Goal: Transaction & Acquisition: Purchase product/service

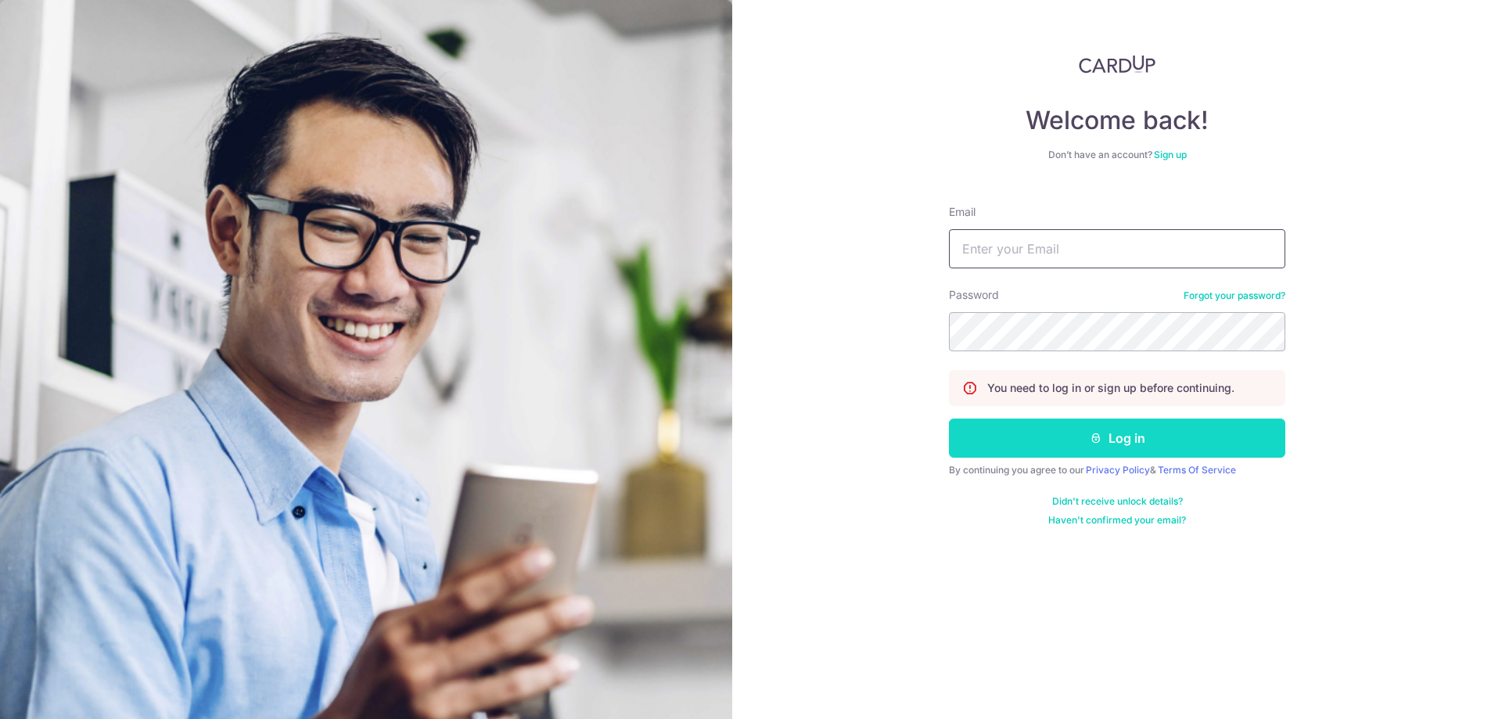
type input "Adenler@yahoo.com"
click at [1132, 451] on button "Log in" at bounding box center [1117, 437] width 336 height 39
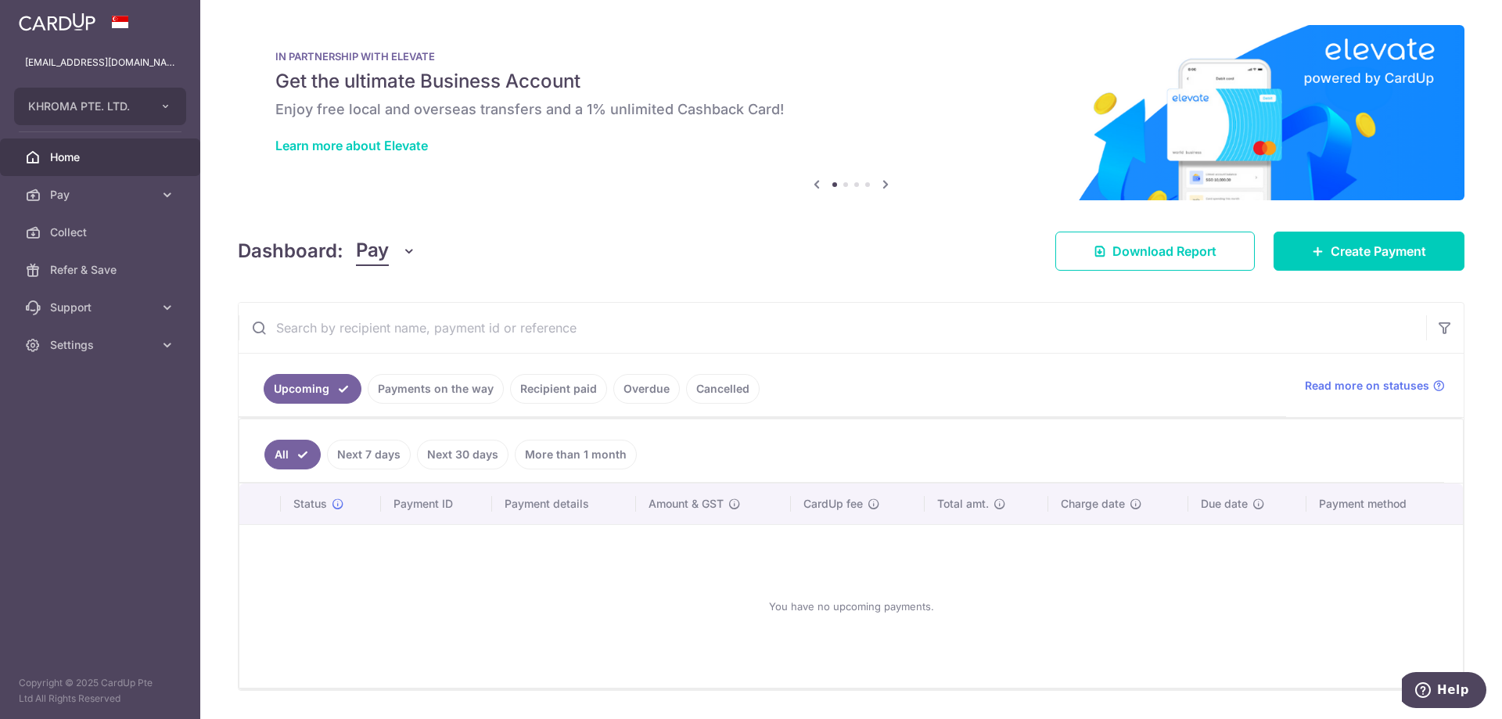
click at [296, 461] on link "All" at bounding box center [292, 455] width 56 height 30
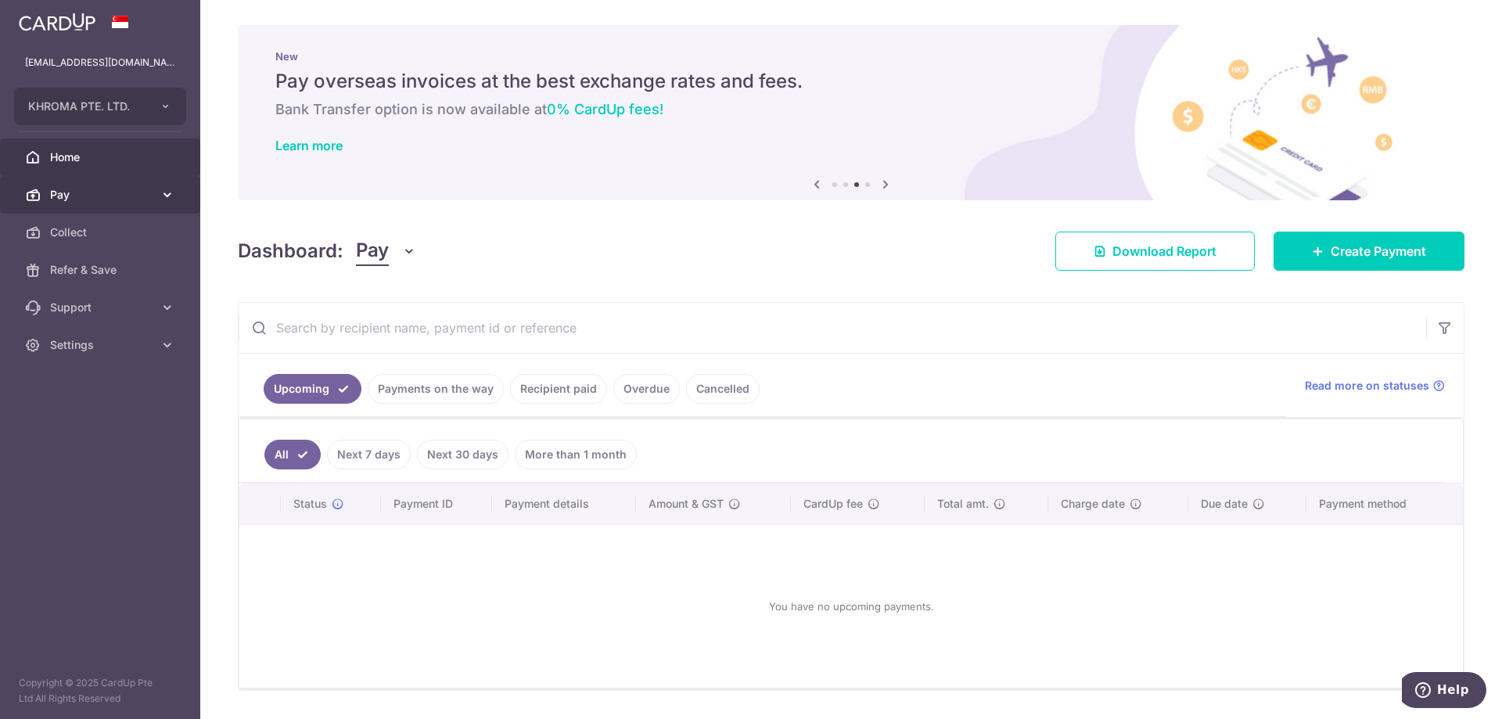
click at [87, 202] on span "Pay" at bounding box center [101, 195] width 103 height 16
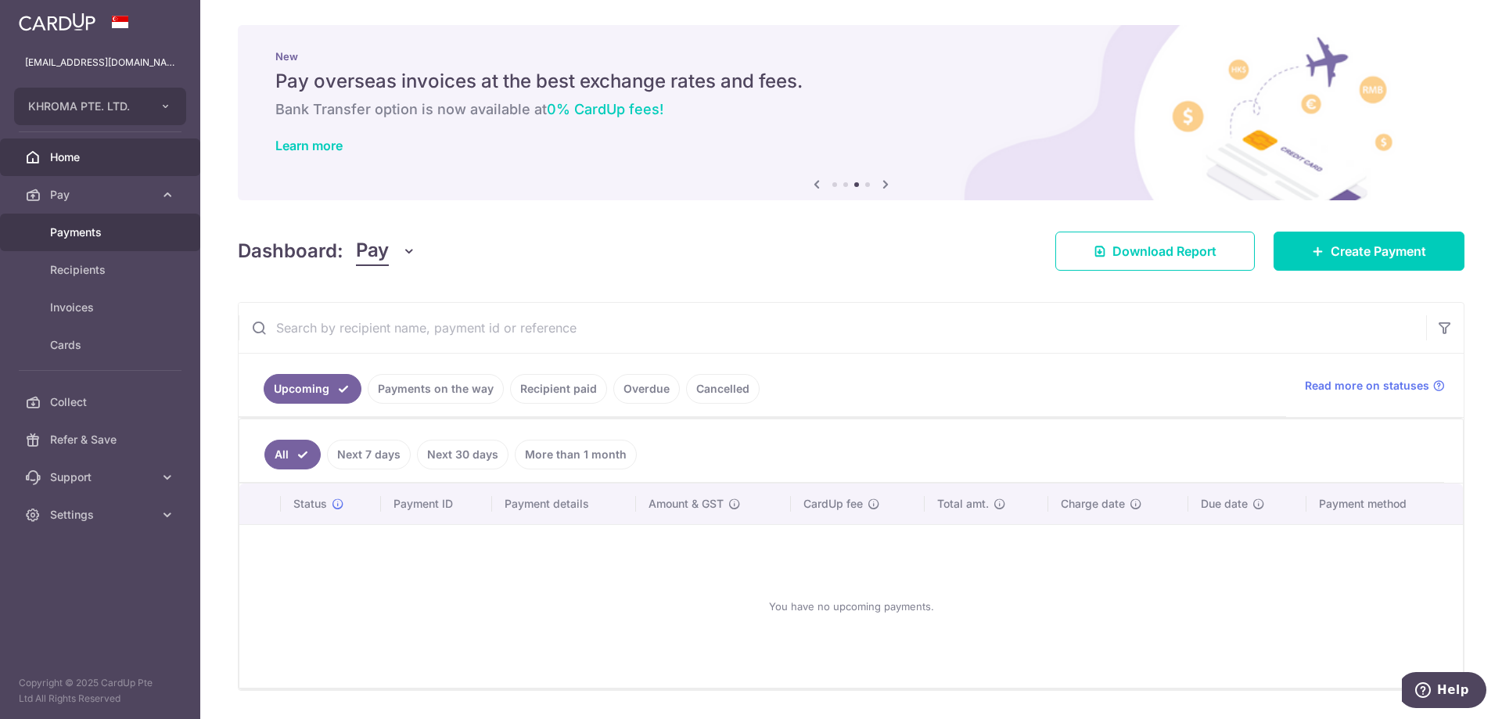
click at [132, 242] on link "Payments" at bounding box center [100, 233] width 200 height 38
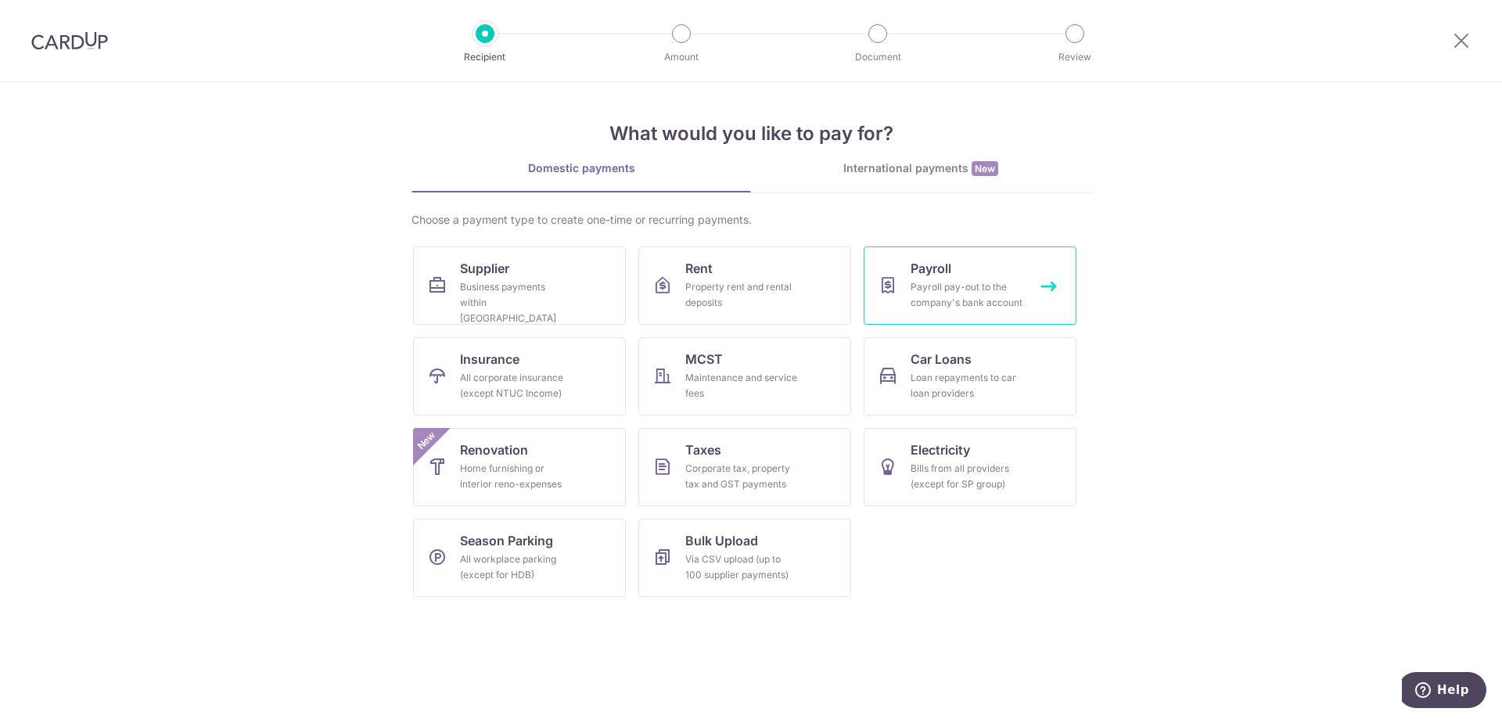
click at [1024, 311] on link "Payroll Payroll pay-out to the company's bank account" at bounding box center [969, 285] width 213 height 78
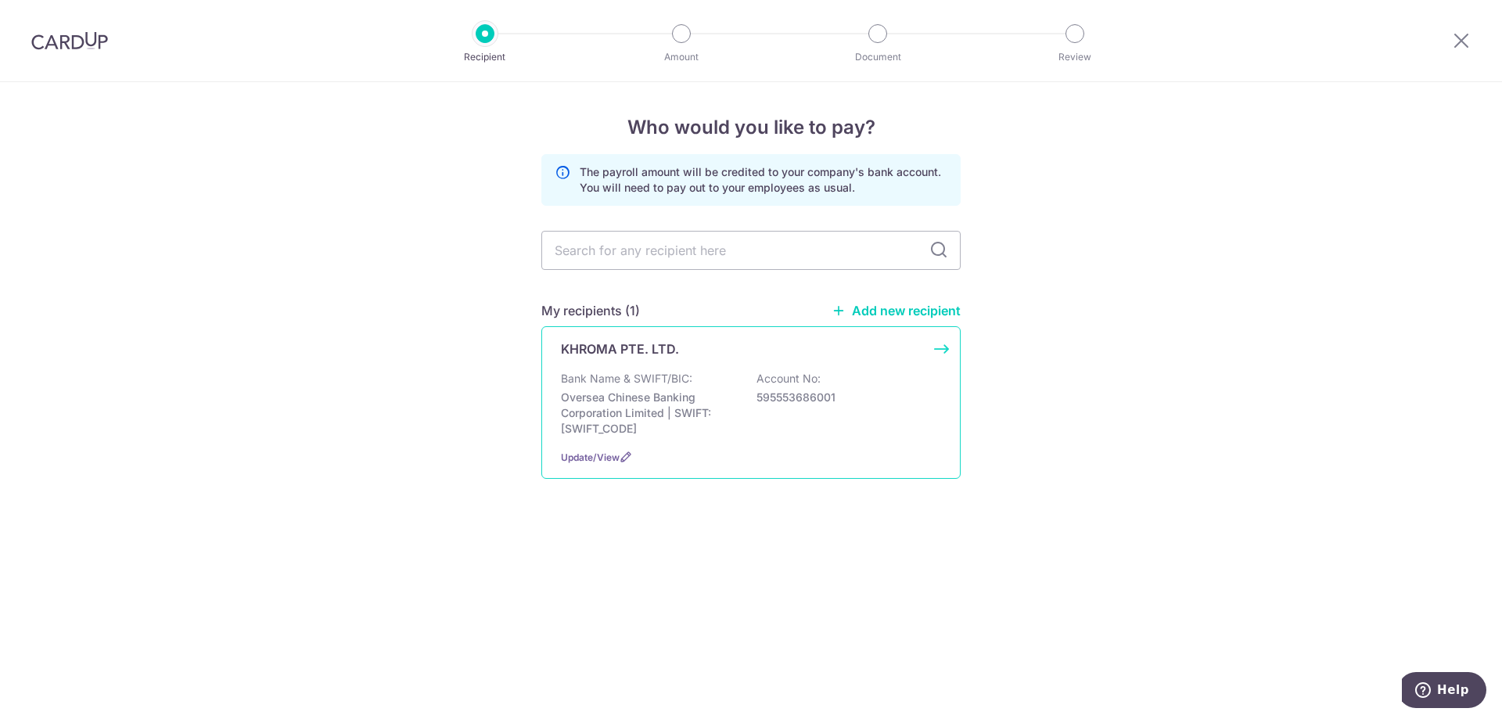
click at [636, 386] on p "Bank Name & SWIFT/BIC:" at bounding box center [626, 379] width 131 height 16
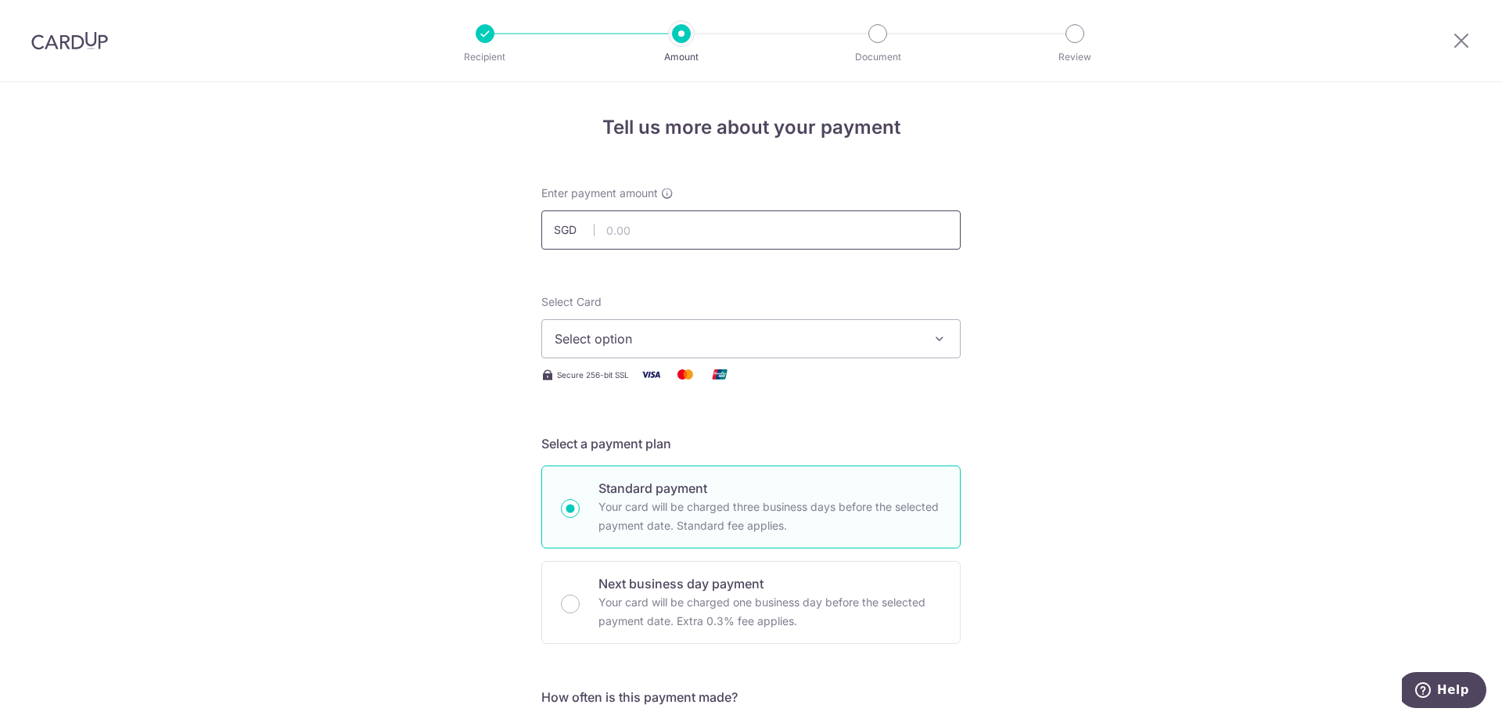
click at [792, 229] on input "text" at bounding box center [750, 229] width 419 height 39
click at [687, 207] on div "Enter payment amount SGD" at bounding box center [750, 217] width 419 height 64
click at [698, 226] on input "text" at bounding box center [750, 229] width 419 height 39
type input "9,430.20"
click at [662, 344] on span "Select option" at bounding box center [737, 338] width 364 height 19
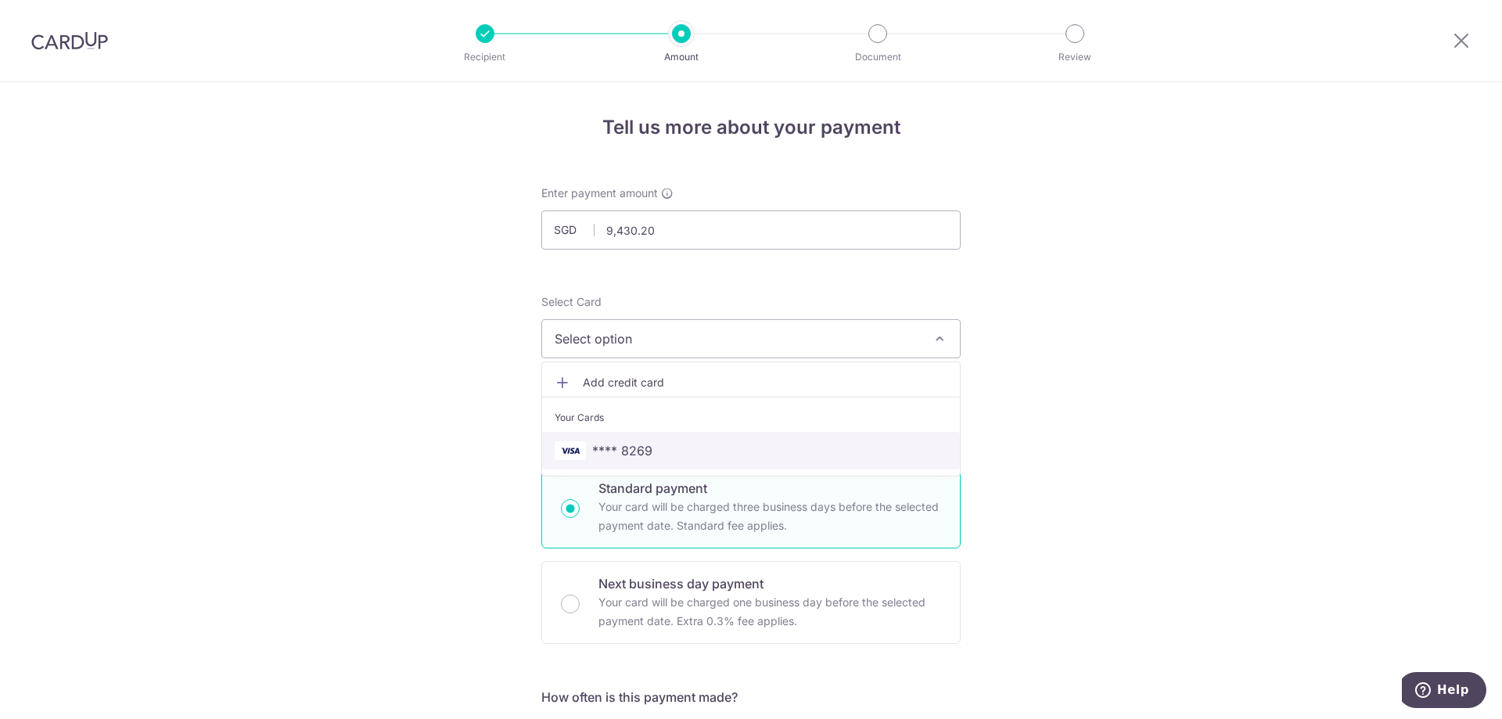
click at [667, 451] on span "**** 8269" at bounding box center [751, 450] width 393 height 19
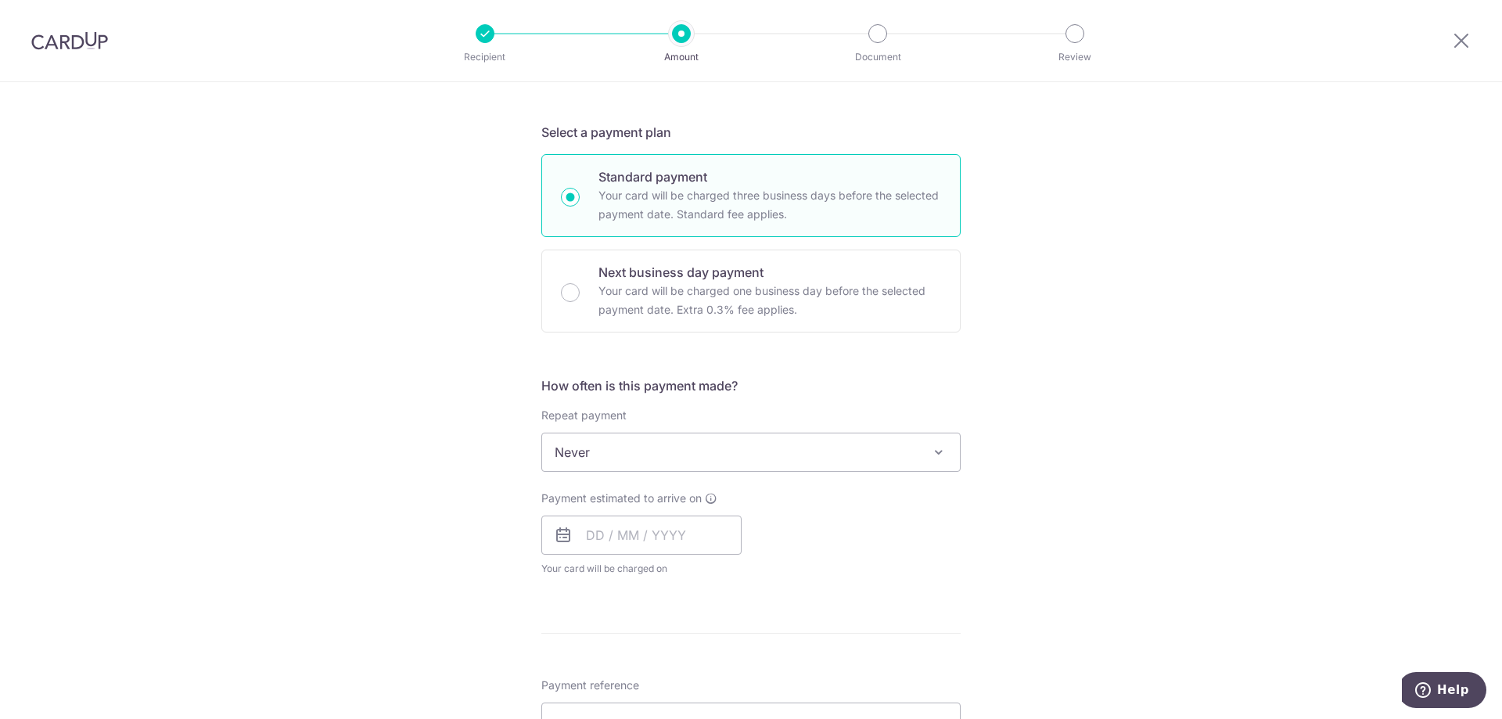
scroll to position [313, 0]
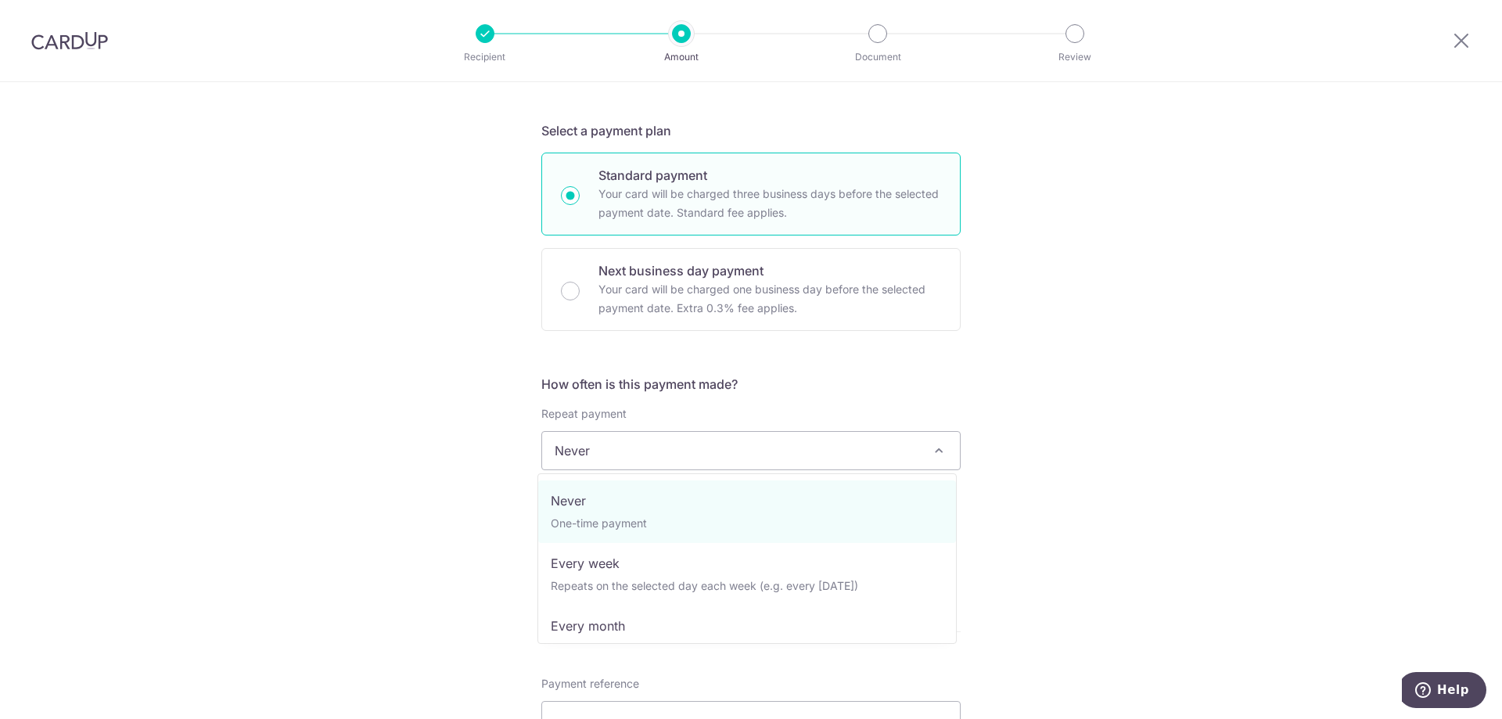
click at [805, 443] on span "Never" at bounding box center [751, 451] width 418 height 38
select select "3"
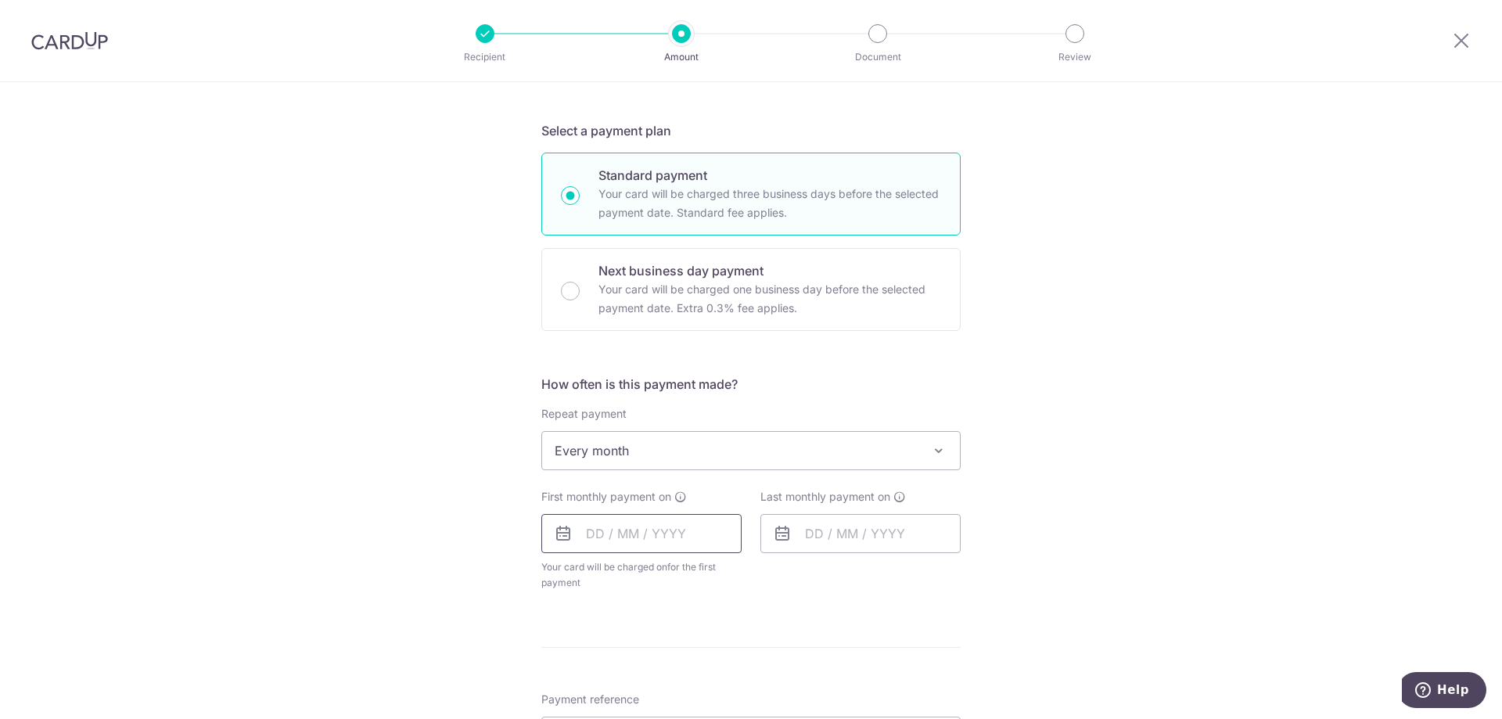
click at [640, 539] on input "text" at bounding box center [641, 533] width 200 height 39
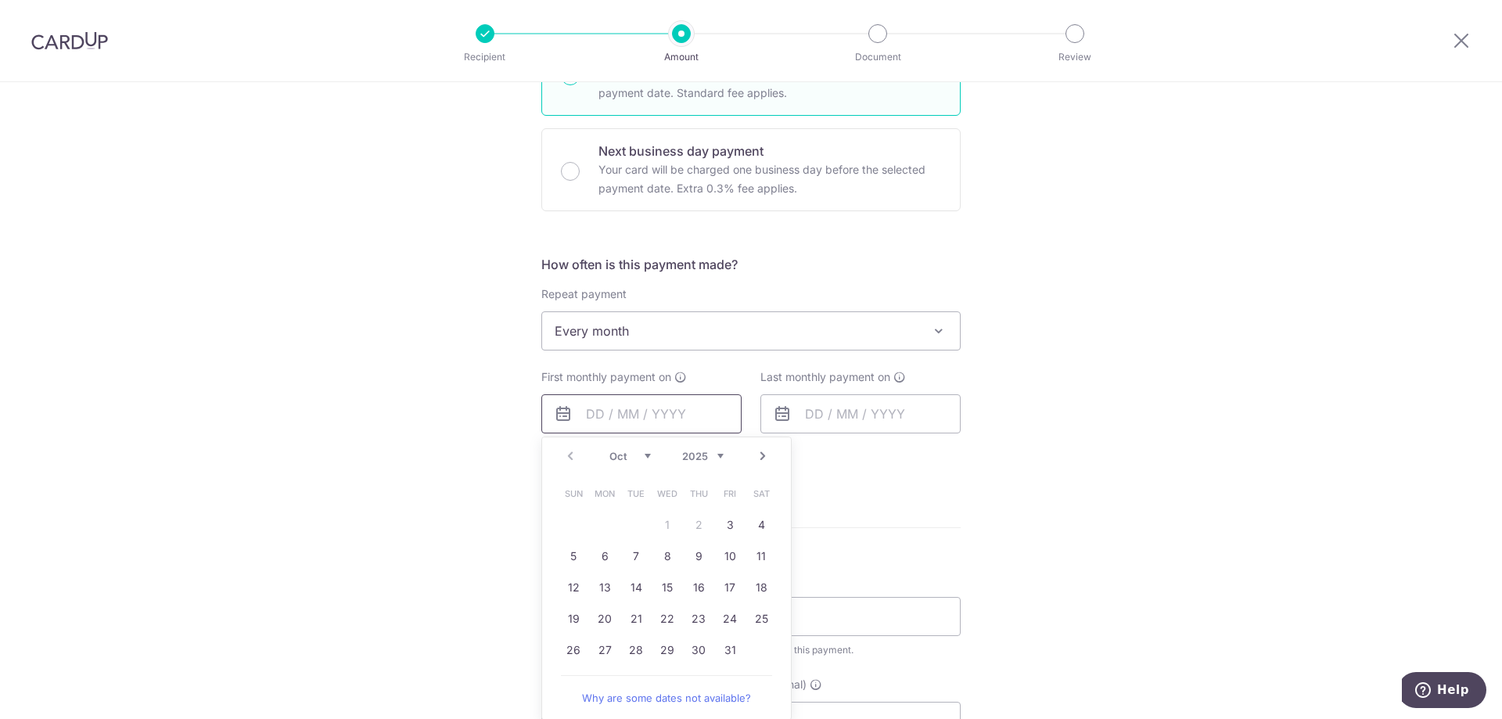
scroll to position [469, 0]
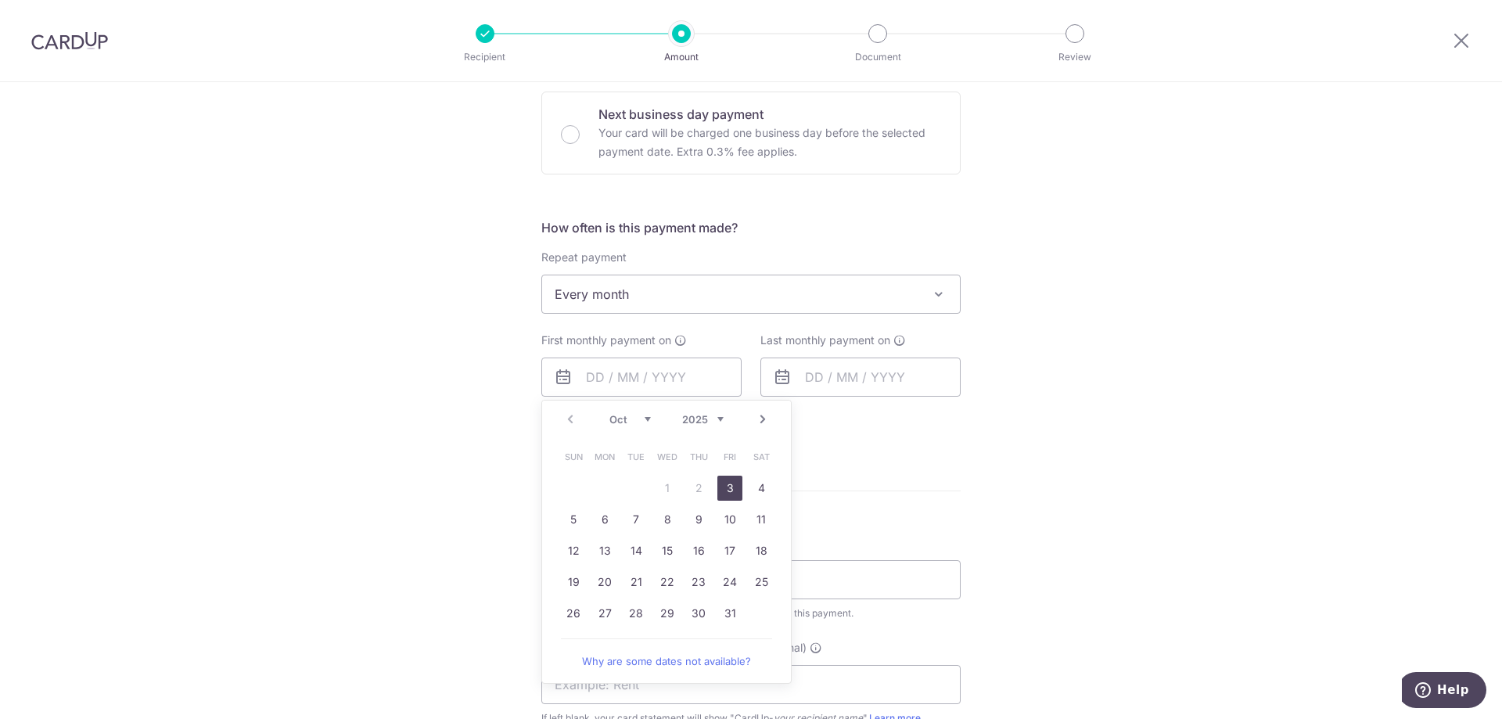
click at [734, 497] on link "3" at bounding box center [729, 488] width 25 height 25
type input "03/10/2025"
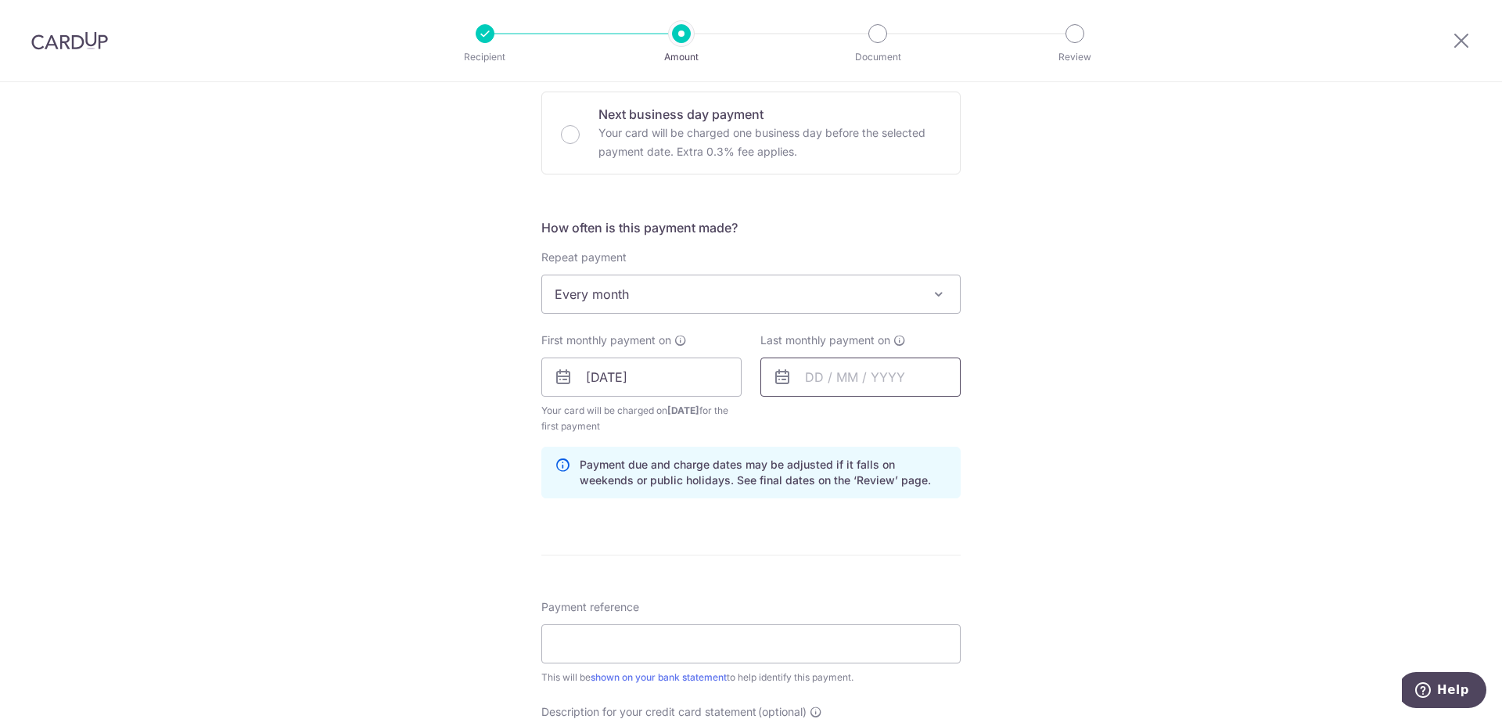
click at [891, 377] on input "text" at bounding box center [860, 376] width 200 height 39
click at [978, 412] on link "Next" at bounding box center [981, 419] width 19 height 19
click at [1066, 426] on div "Tell us more about your payment Enter payment amount SGD 9,430.20 9430.20 Selec…" at bounding box center [751, 405] width 1502 height 1584
click at [920, 396] on input "text" at bounding box center [860, 376] width 200 height 39
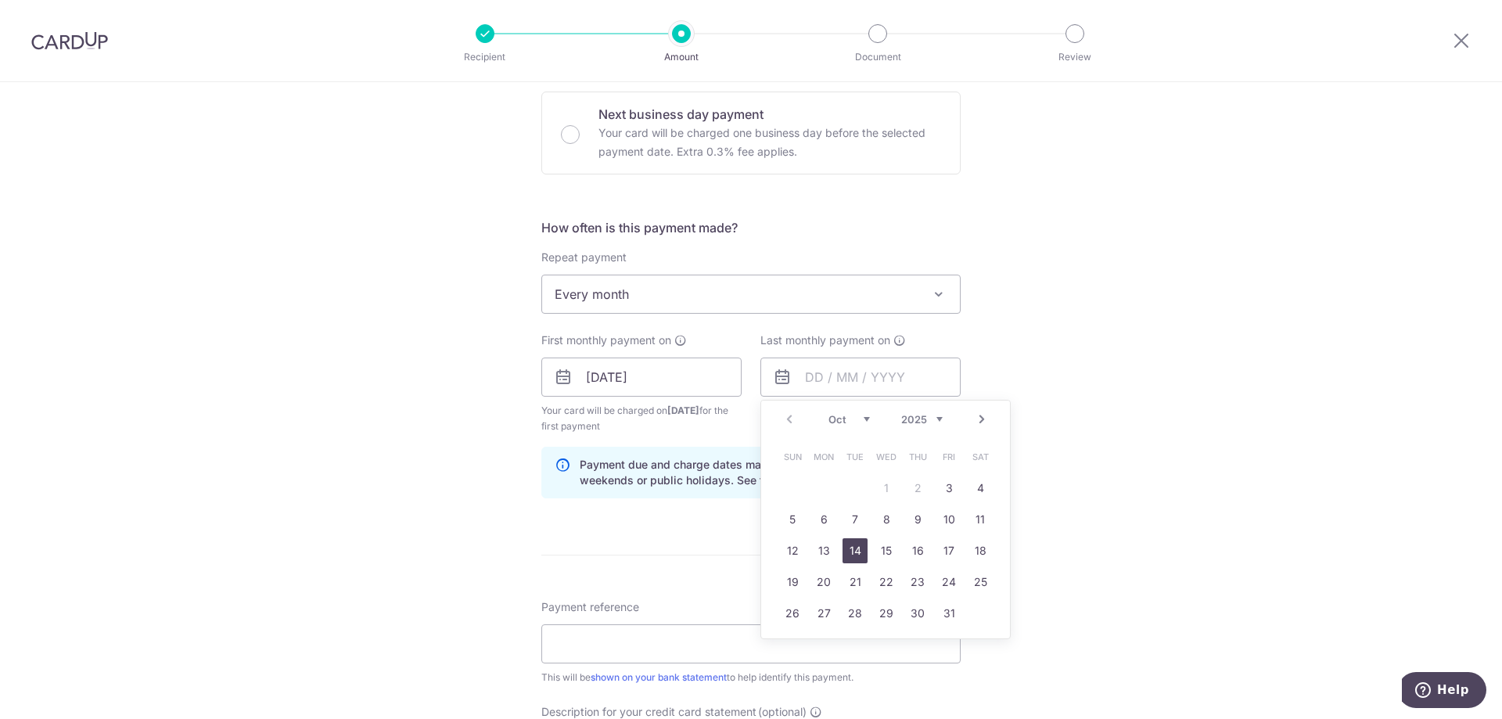
click at [850, 550] on link "14" at bounding box center [854, 550] width 25 height 25
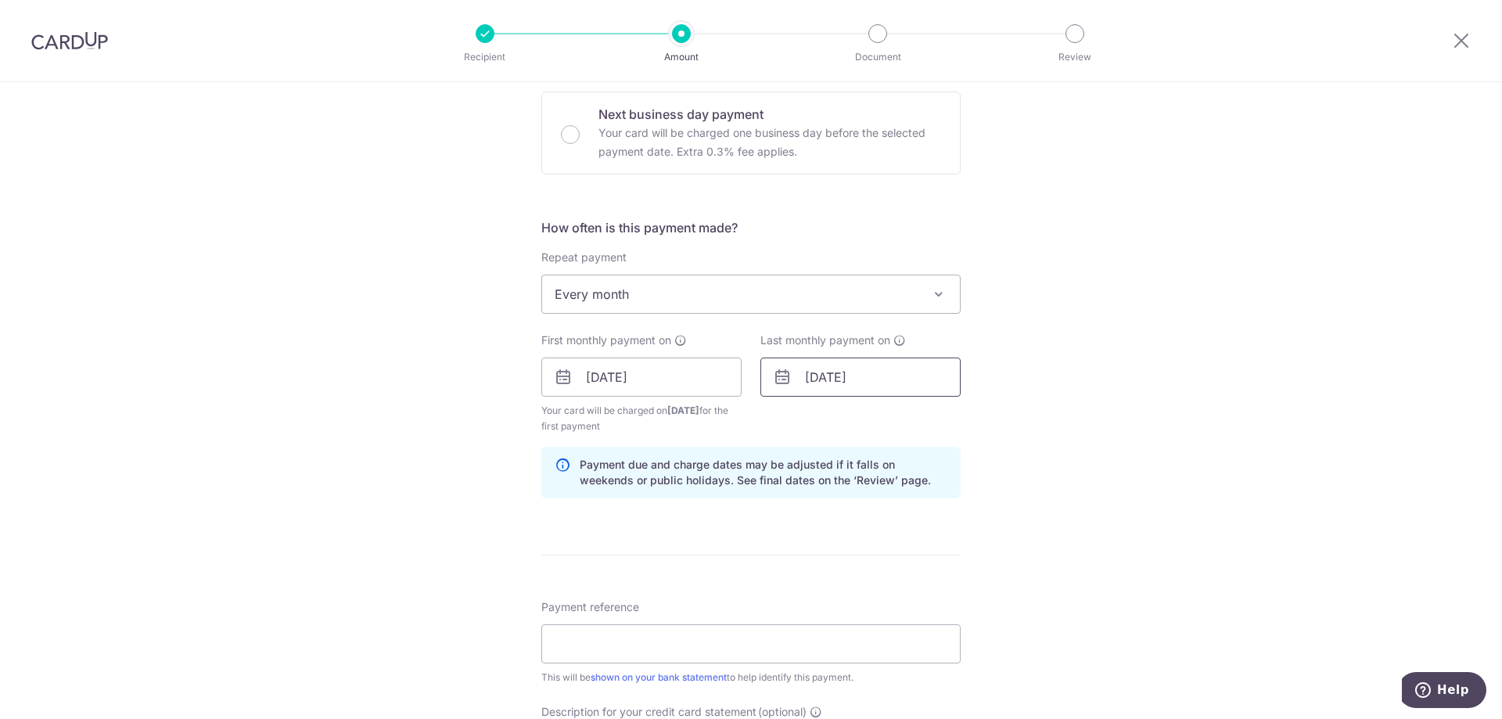
click at [842, 386] on input "14/10/2025" at bounding box center [860, 376] width 200 height 39
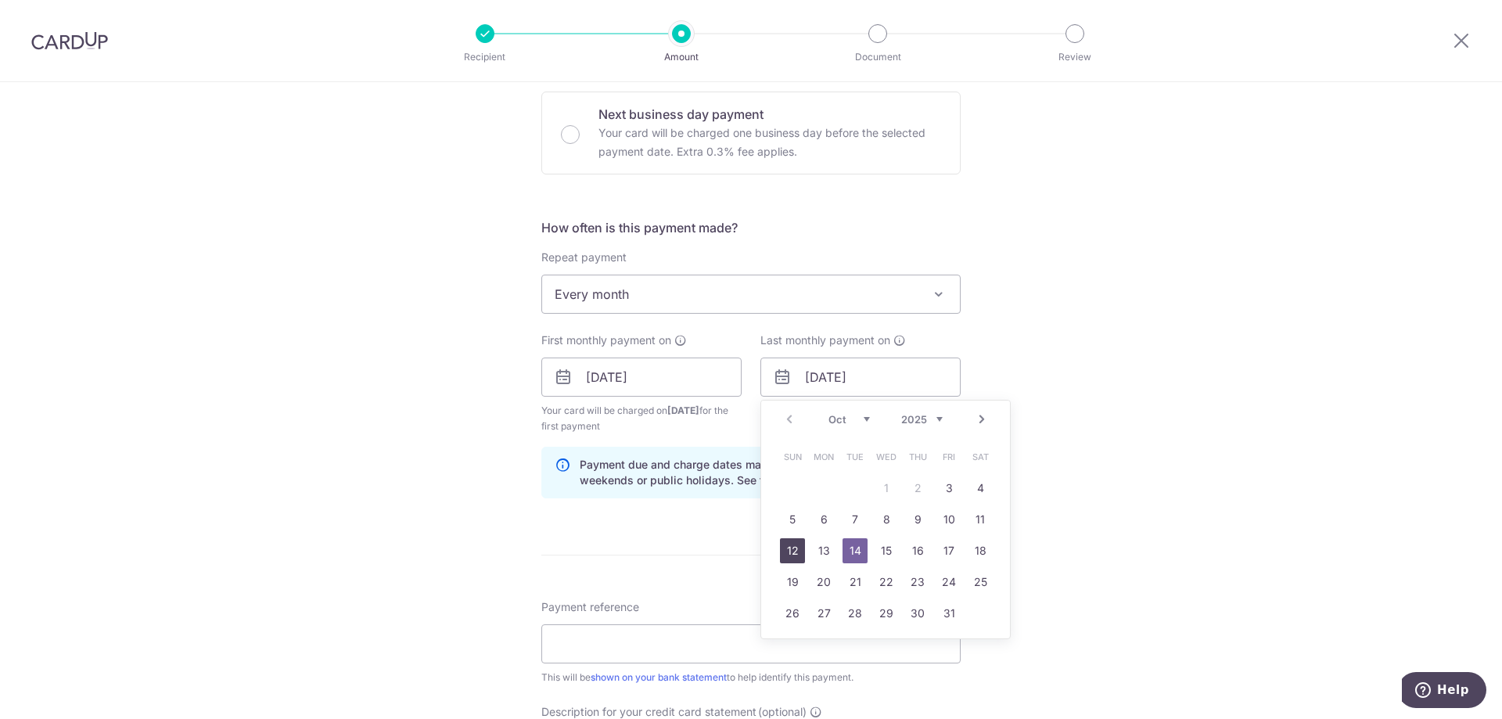
click at [780, 549] on link "12" at bounding box center [792, 550] width 25 height 25
type input "12/10/2025"
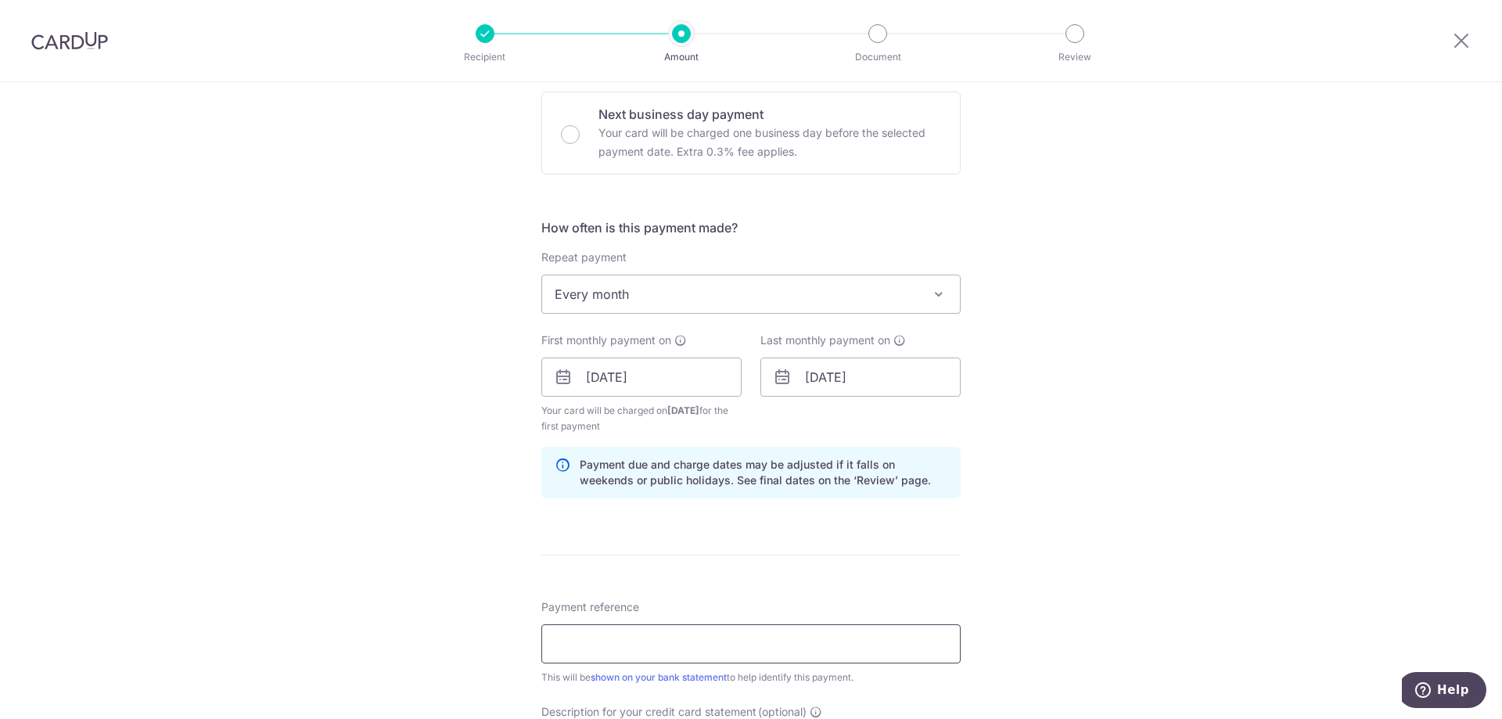
click at [749, 652] on input "Payment reference" at bounding box center [750, 643] width 419 height 39
type input "Card Up Salary"
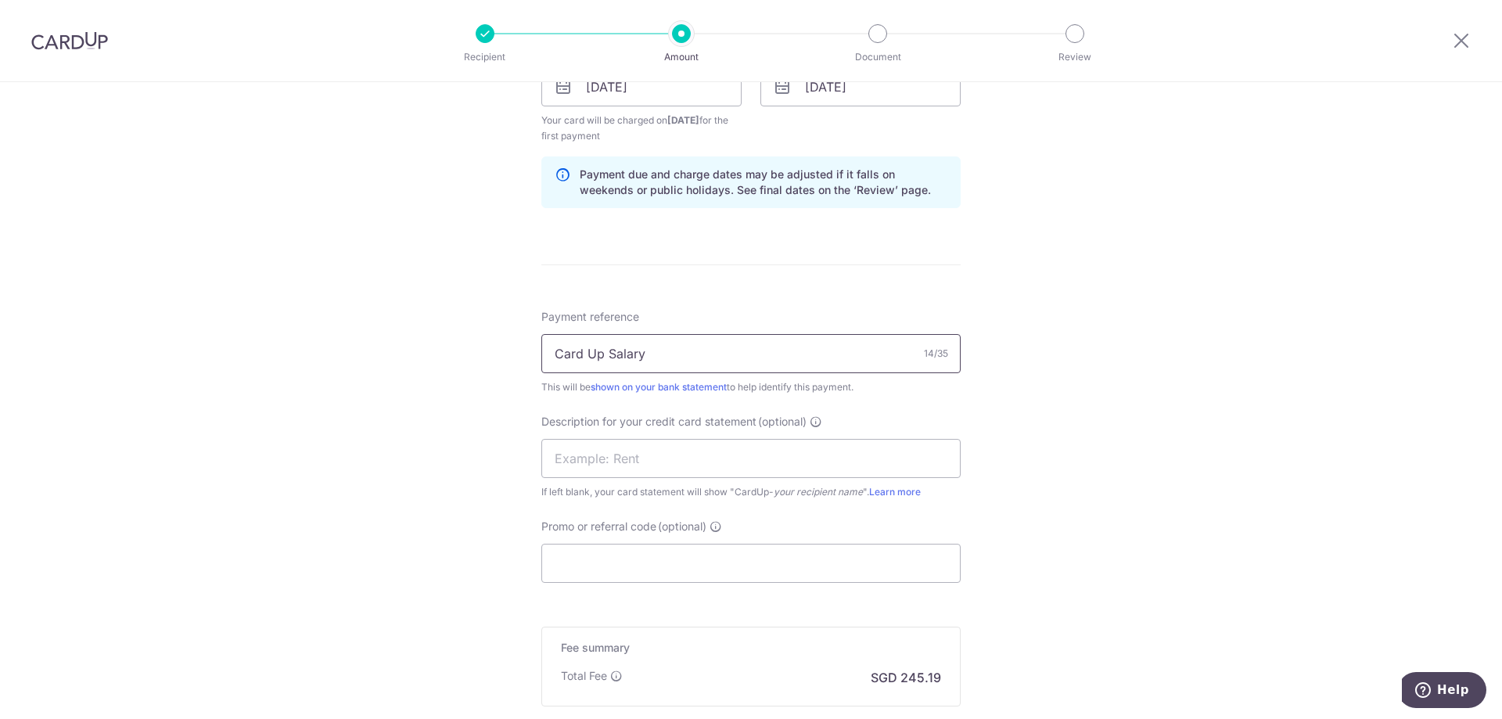
scroll to position [782, 0]
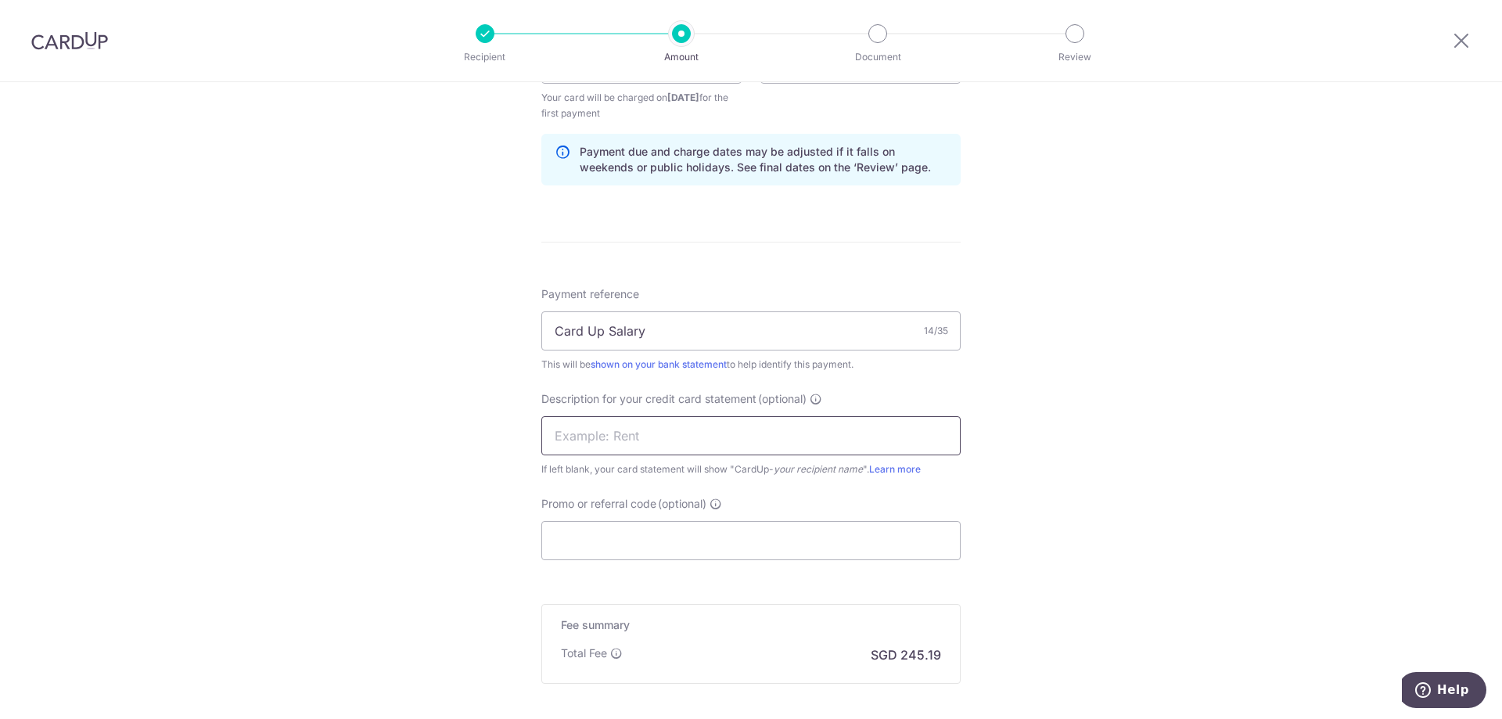
click at [767, 451] on input "text" at bounding box center [750, 435] width 419 height 39
type input "Card Up Salary"
click at [738, 535] on input "Promo or referral code (optional)" at bounding box center [750, 540] width 419 height 39
click at [631, 521] on input "Promo or referral code (optional)" at bounding box center [750, 540] width 419 height 39
paste input "BREC179"
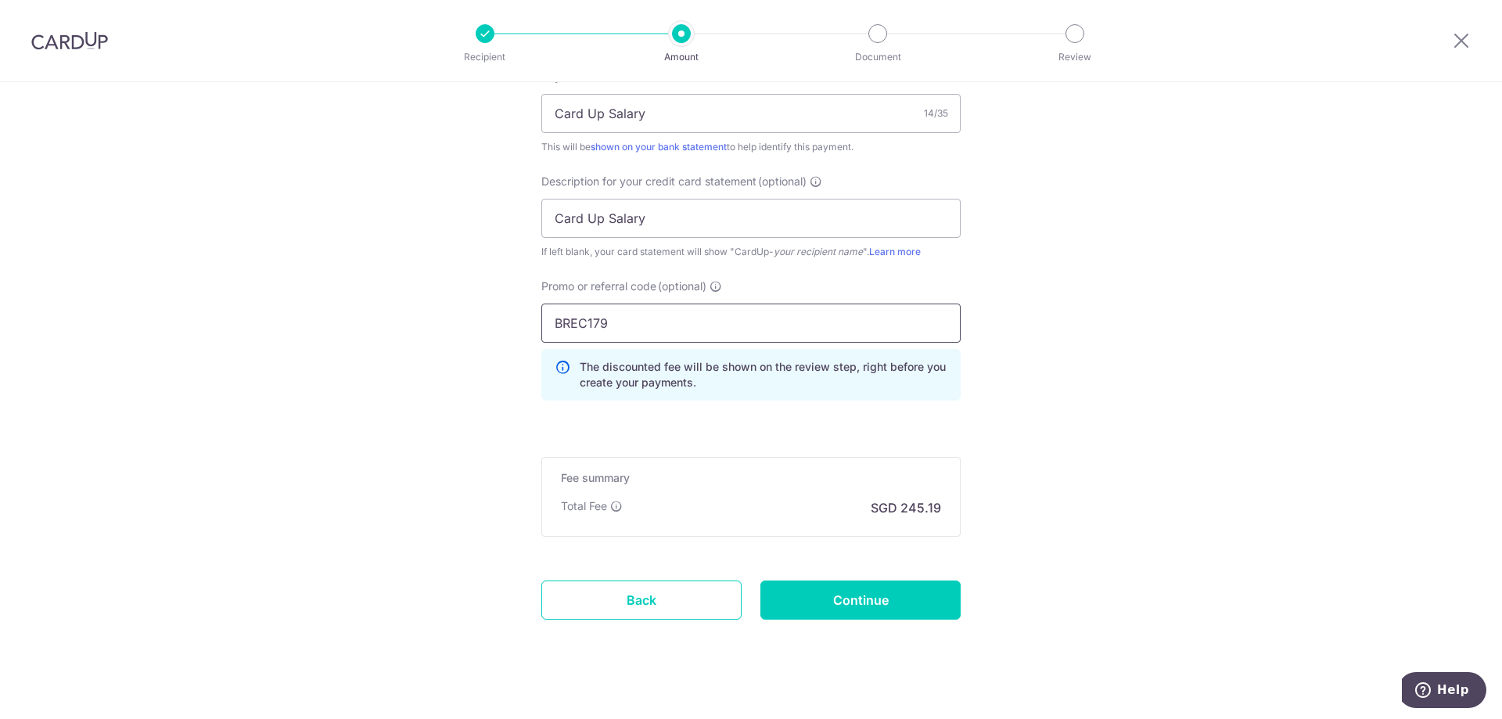
scroll to position [1017, 0]
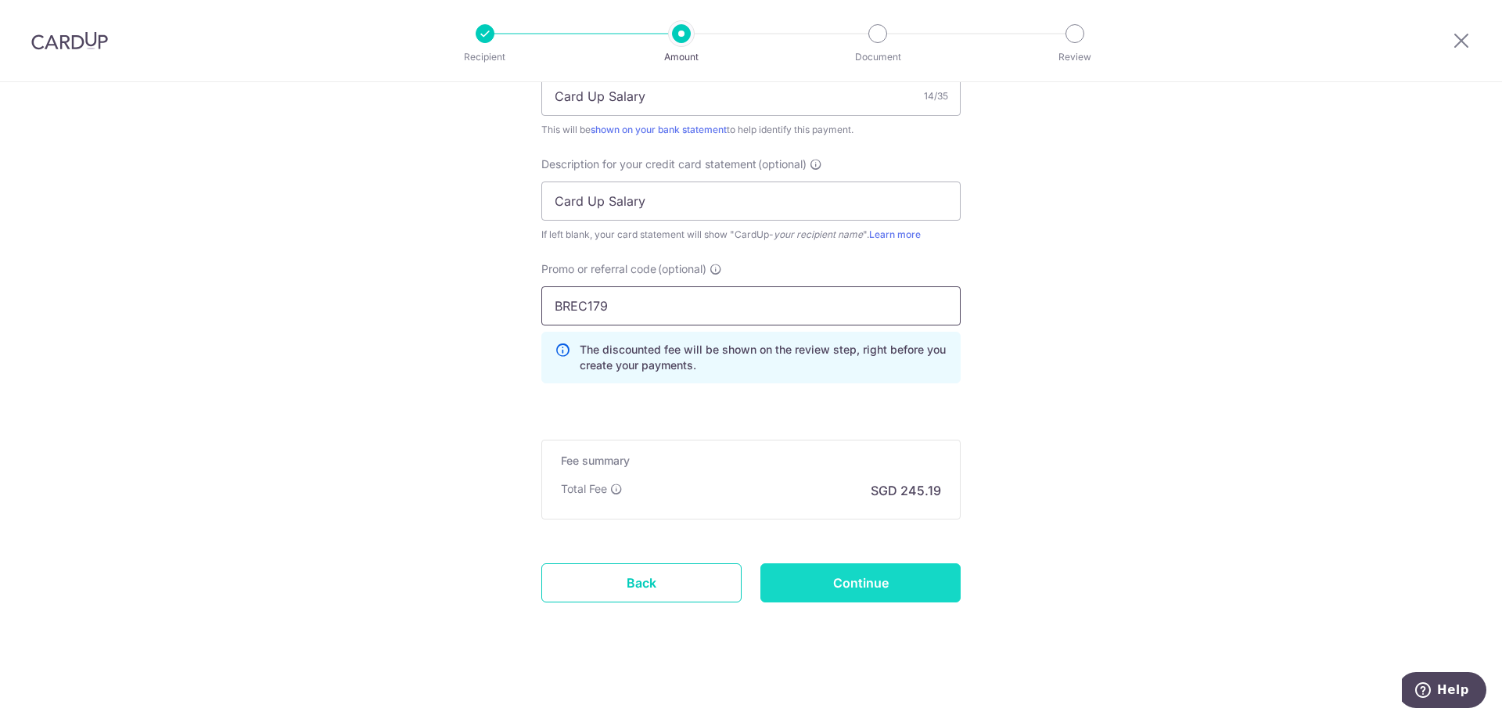
type input "BREC179"
click at [922, 583] on input "Continue" at bounding box center [860, 582] width 200 height 39
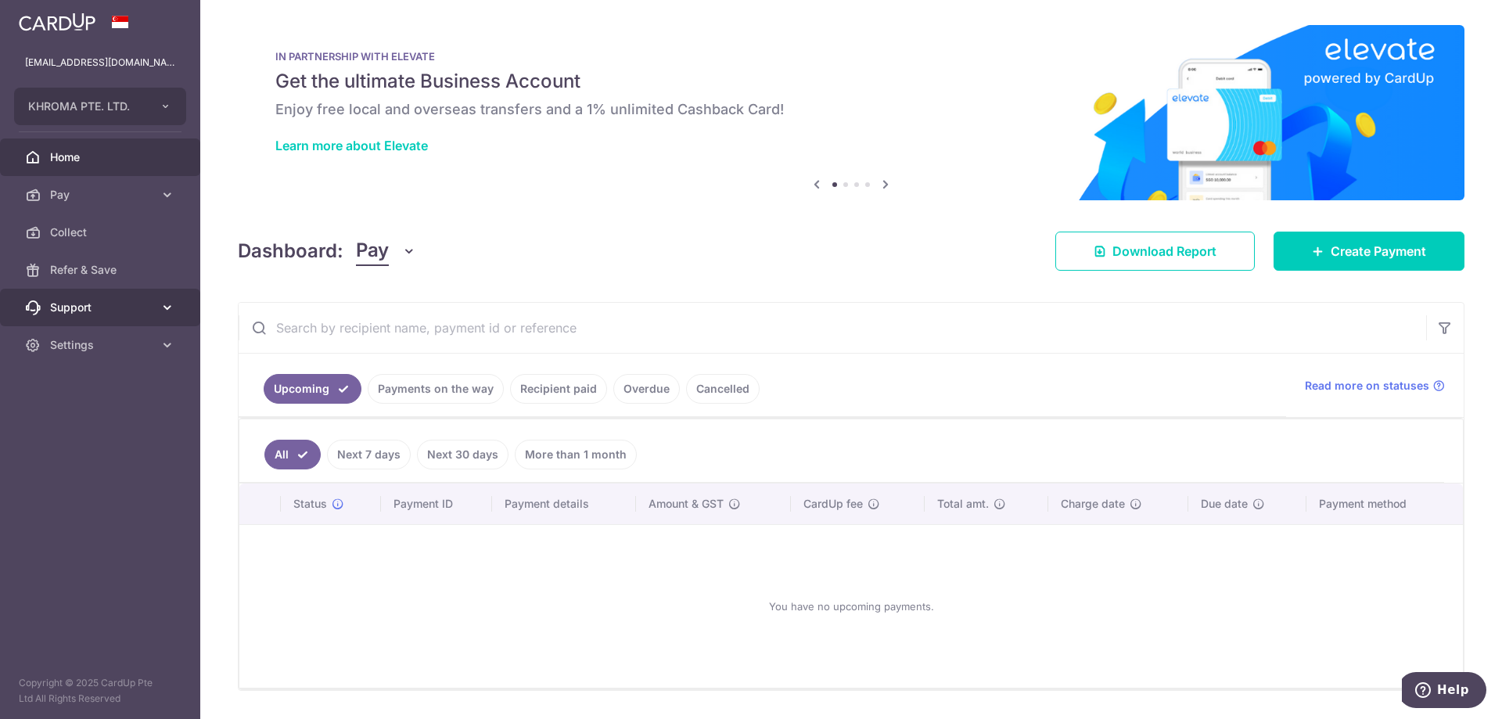
click at [144, 300] on span "Support" at bounding box center [101, 308] width 103 height 16
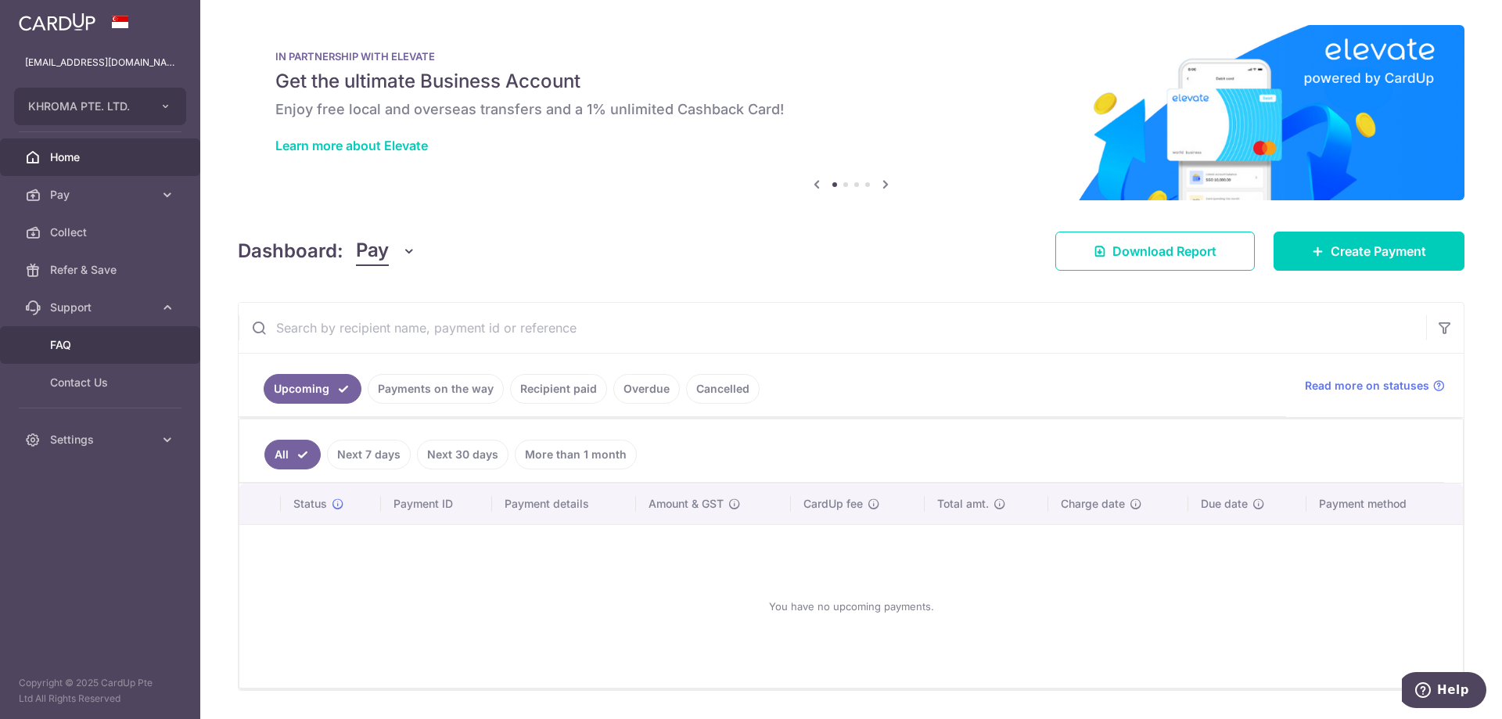
click at [137, 346] on span "FAQ" at bounding box center [101, 345] width 103 height 16
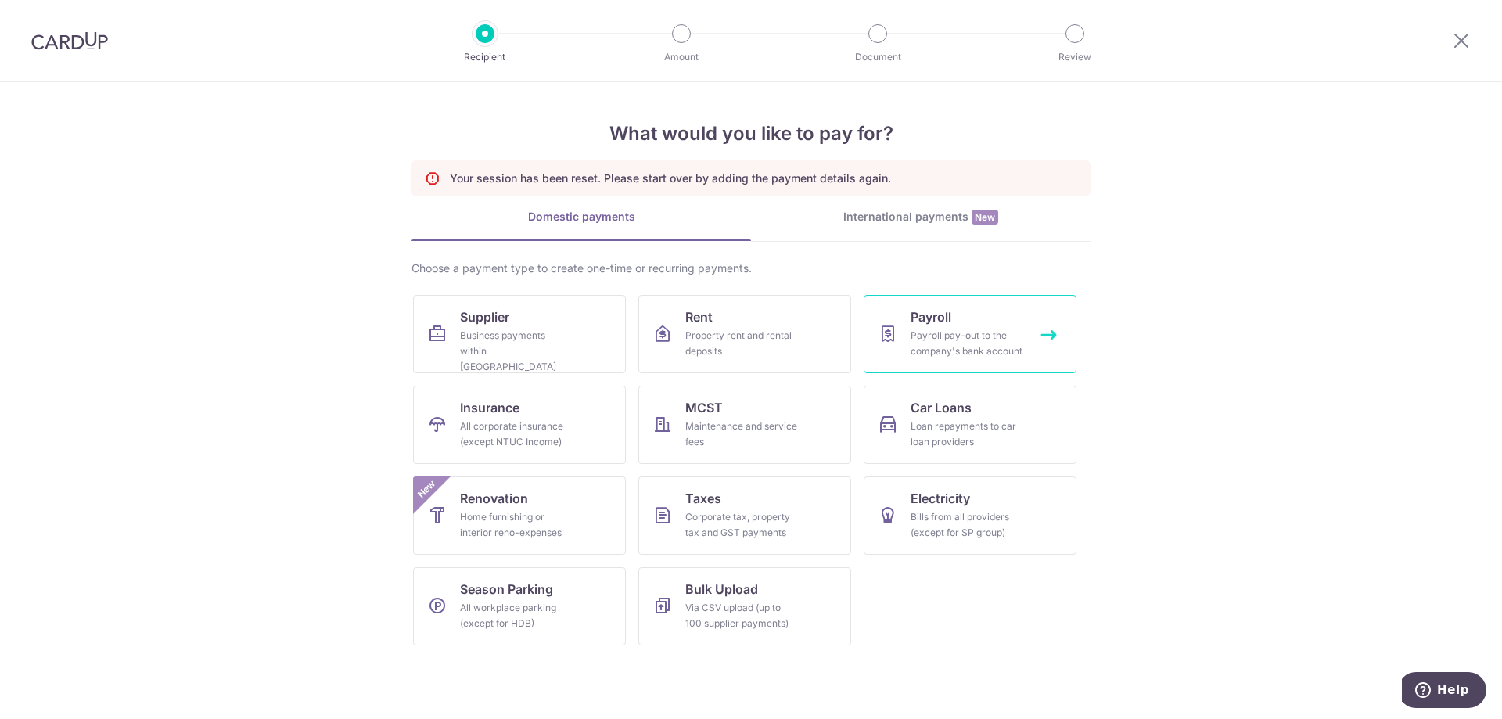
click at [935, 321] on span "Payroll" at bounding box center [930, 316] width 41 height 19
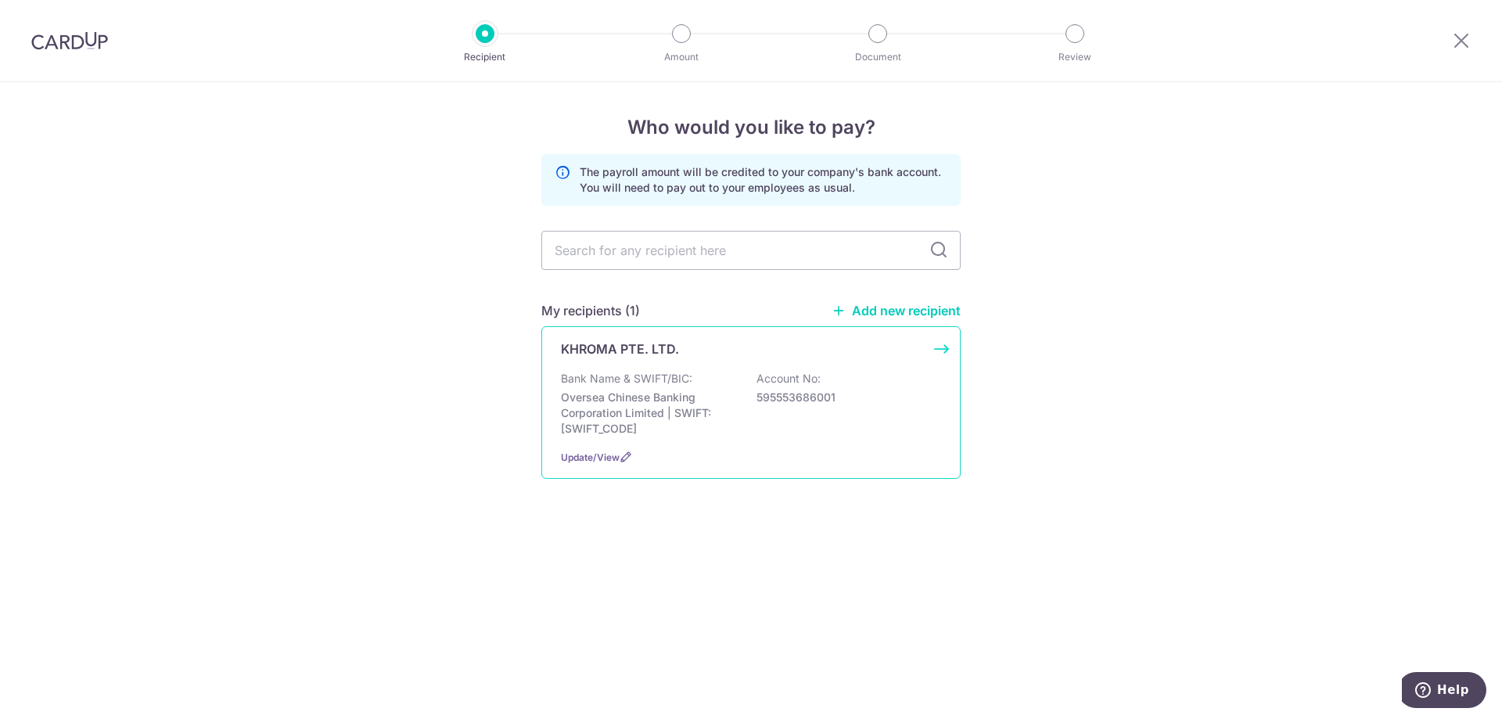
click at [848, 426] on div "Bank Name & SWIFT/BIC: Oversea Chinese Banking Corporation Limited | SWIFT: OCB…" at bounding box center [751, 404] width 380 height 66
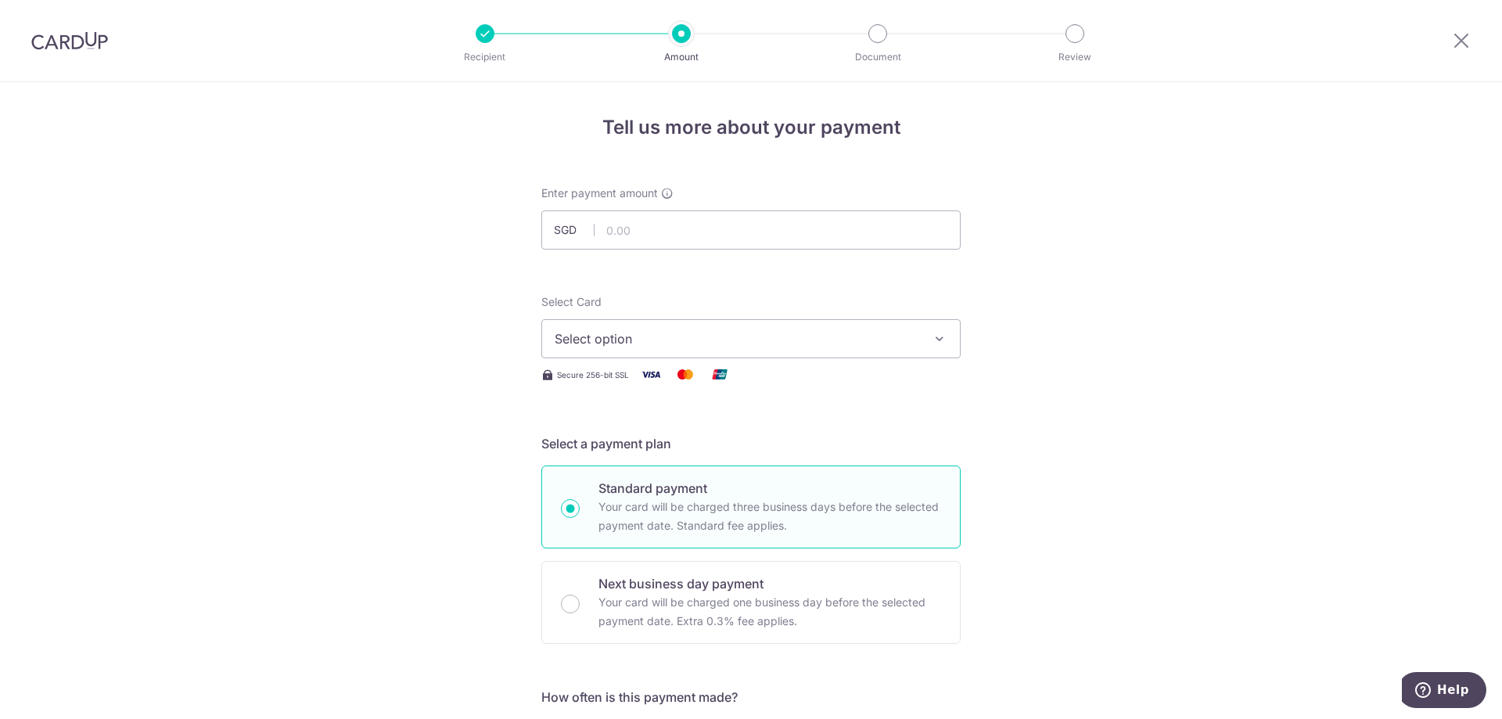
click at [908, 342] on span "Select option" at bounding box center [737, 338] width 364 height 19
click at [872, 440] on link "**** 8269" at bounding box center [751, 451] width 418 height 38
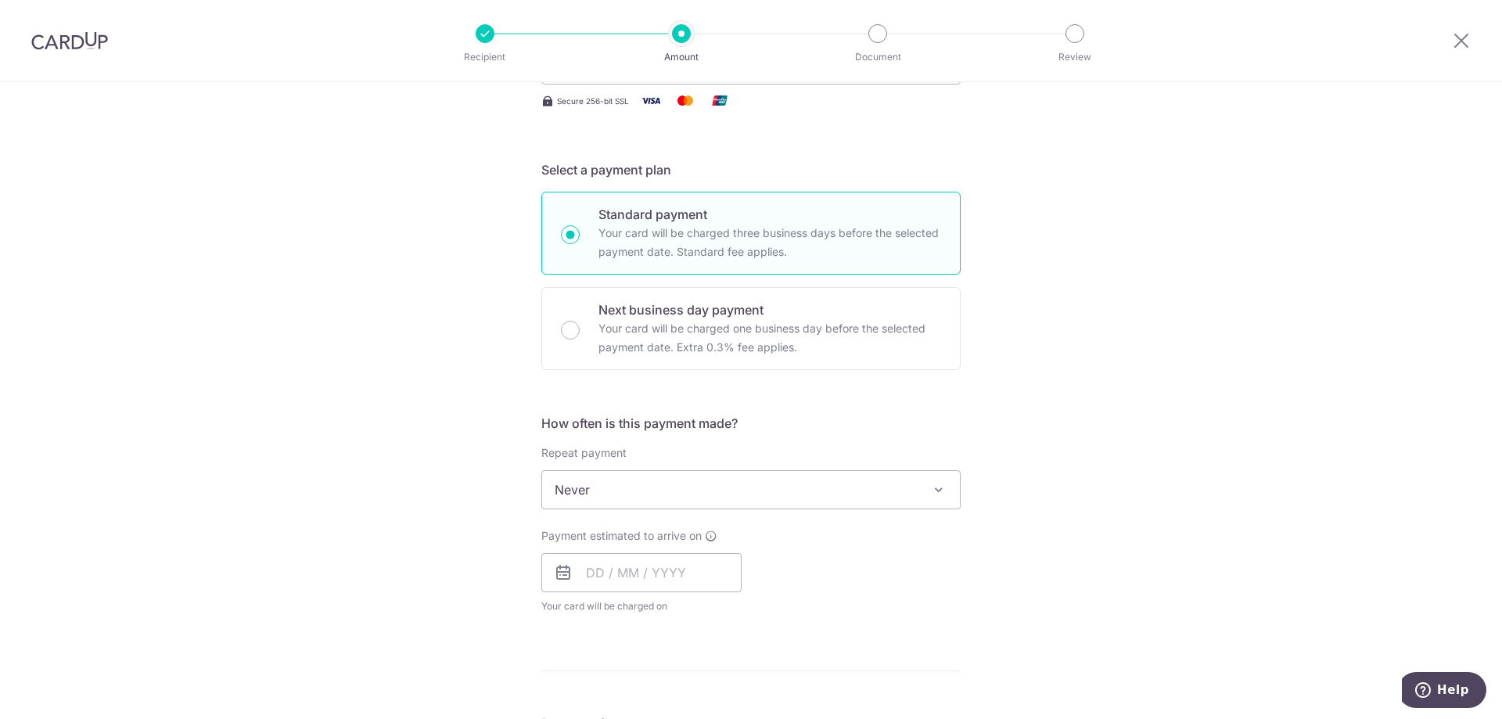
scroll to position [313, 0]
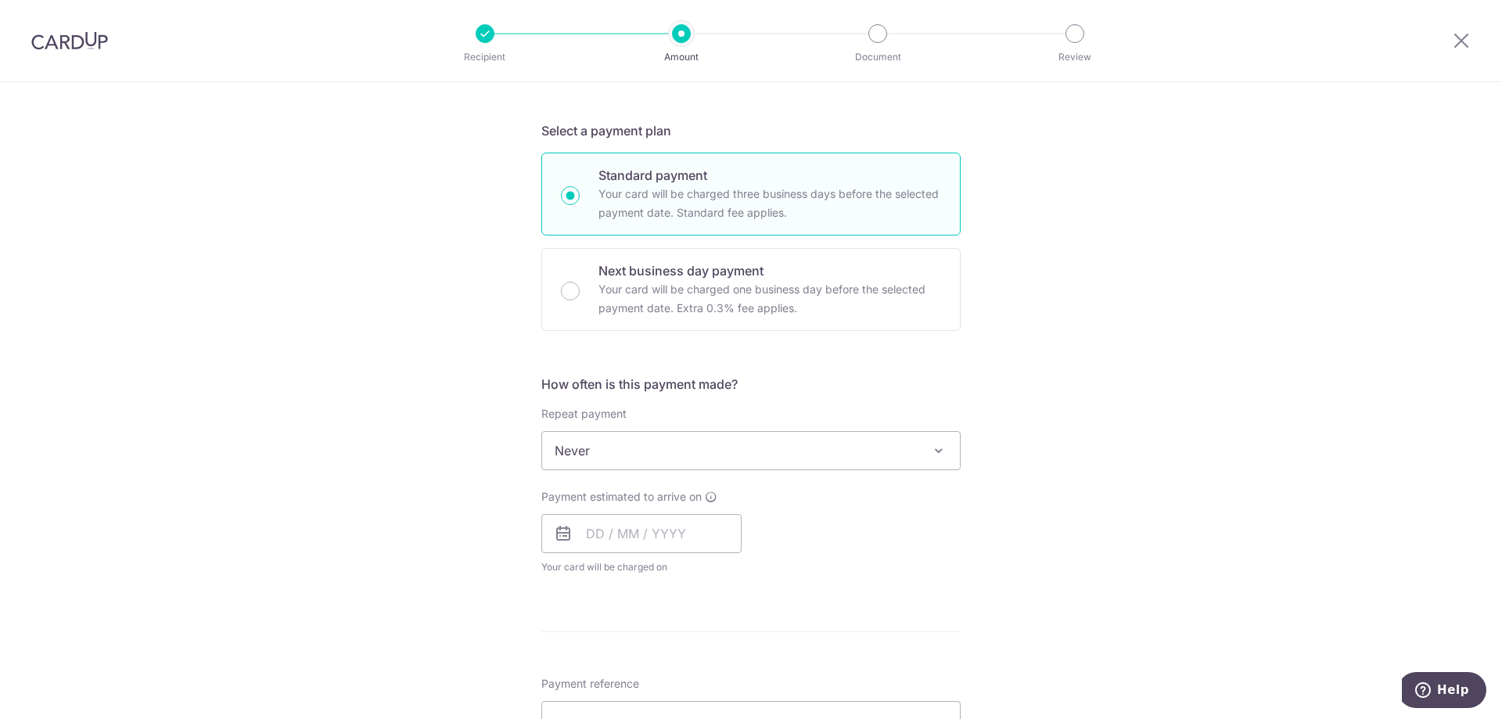
click at [886, 519] on div "Payment estimated to arrive on Your card will be charged on for the first payme…" at bounding box center [751, 532] width 438 height 86
click at [866, 448] on span "Never" at bounding box center [751, 451] width 418 height 38
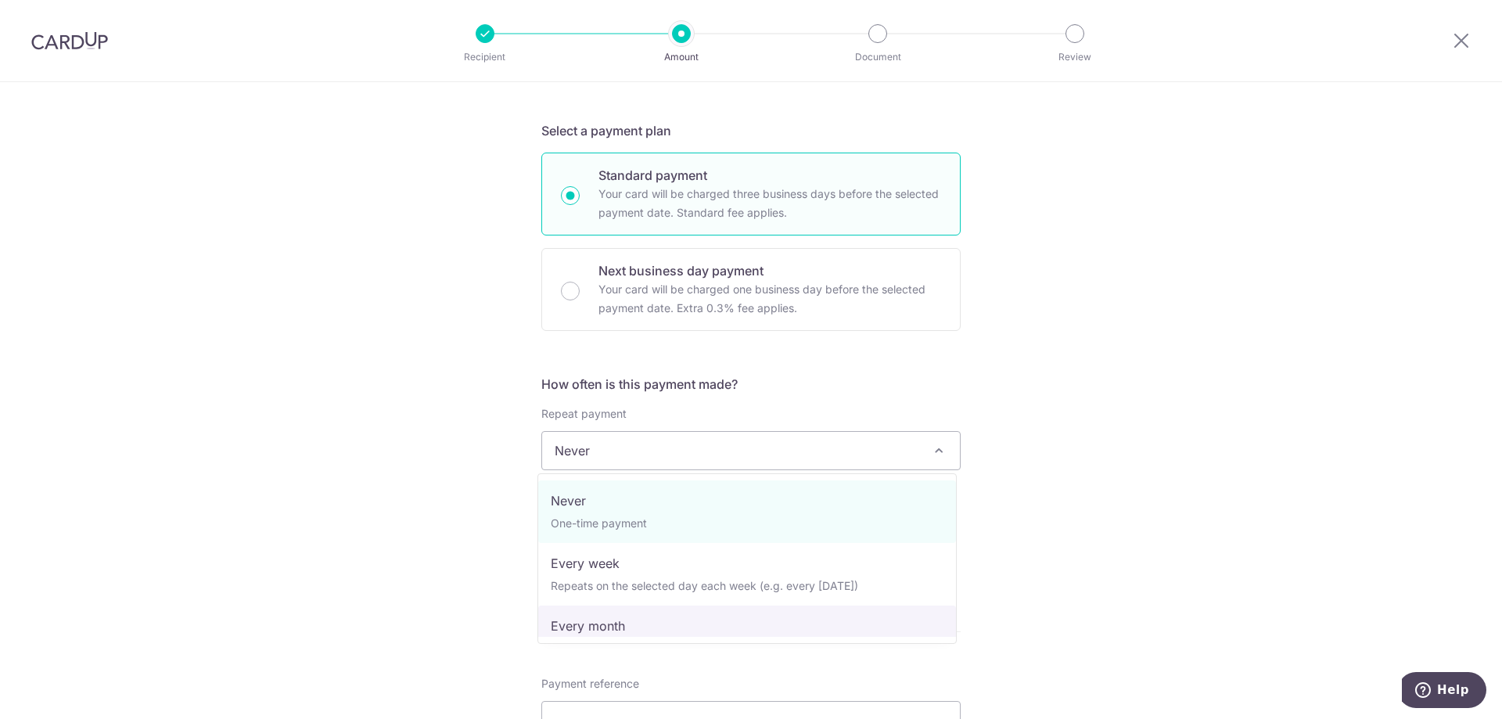
select select "3"
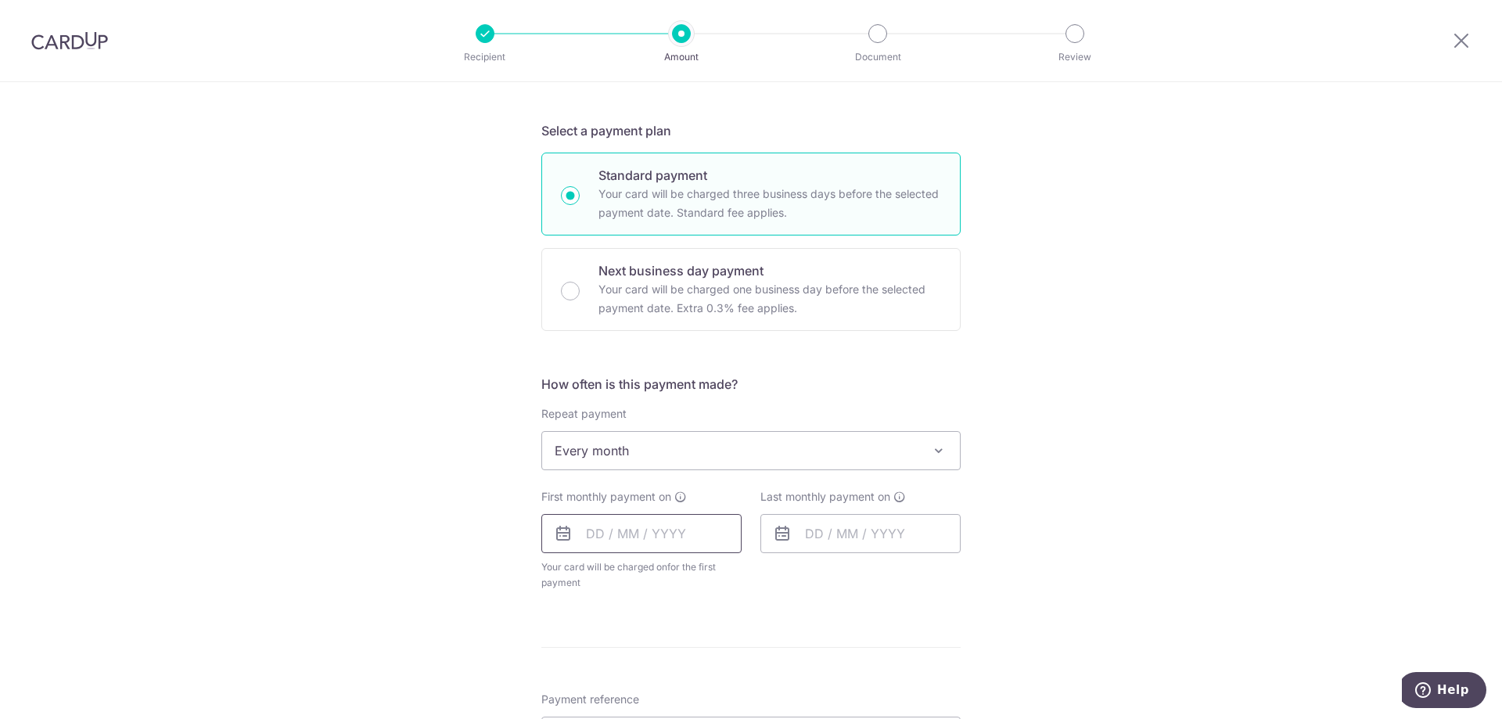
click at [656, 540] on input "text" at bounding box center [641, 533] width 200 height 39
click at [723, 645] on link "3" at bounding box center [729, 644] width 25 height 25
type input "[DATE]"
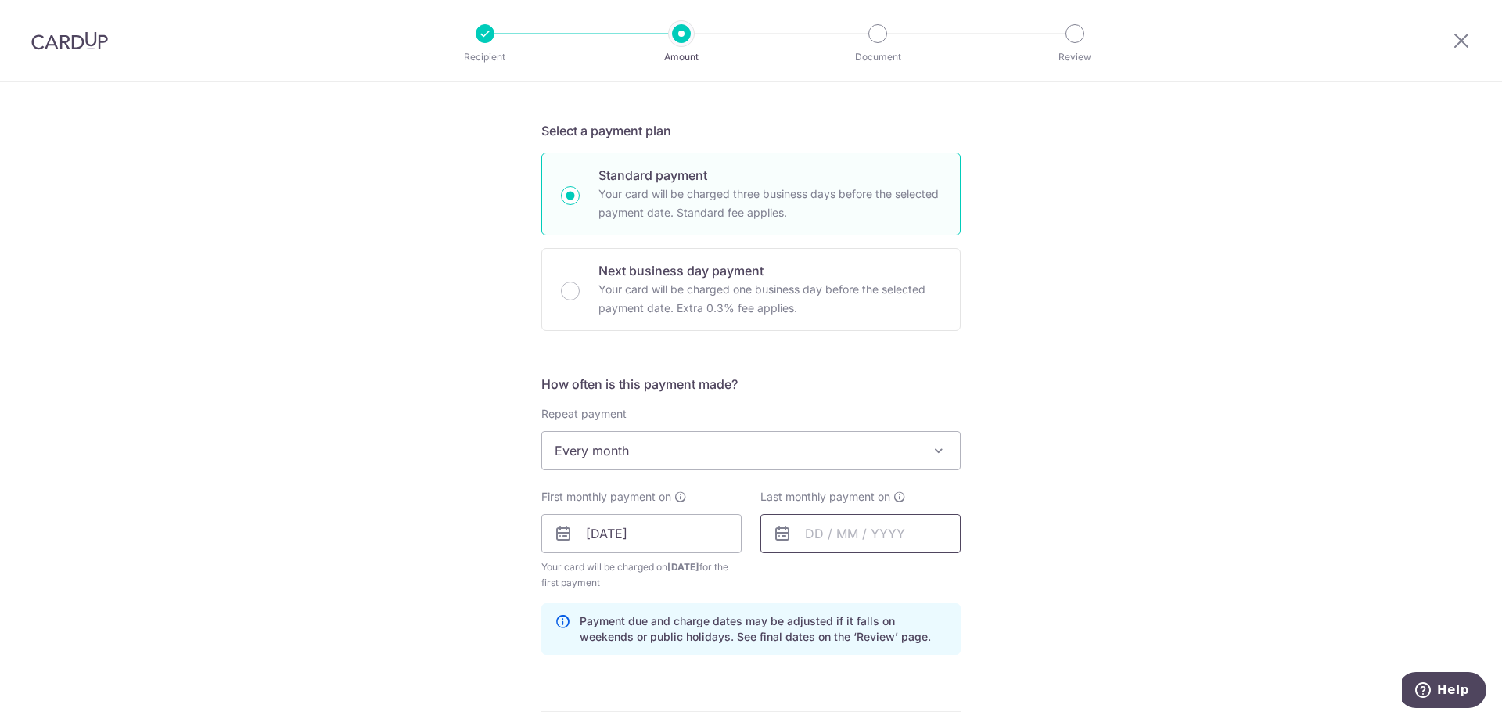
click at [856, 534] on input "text" at bounding box center [860, 533] width 200 height 39
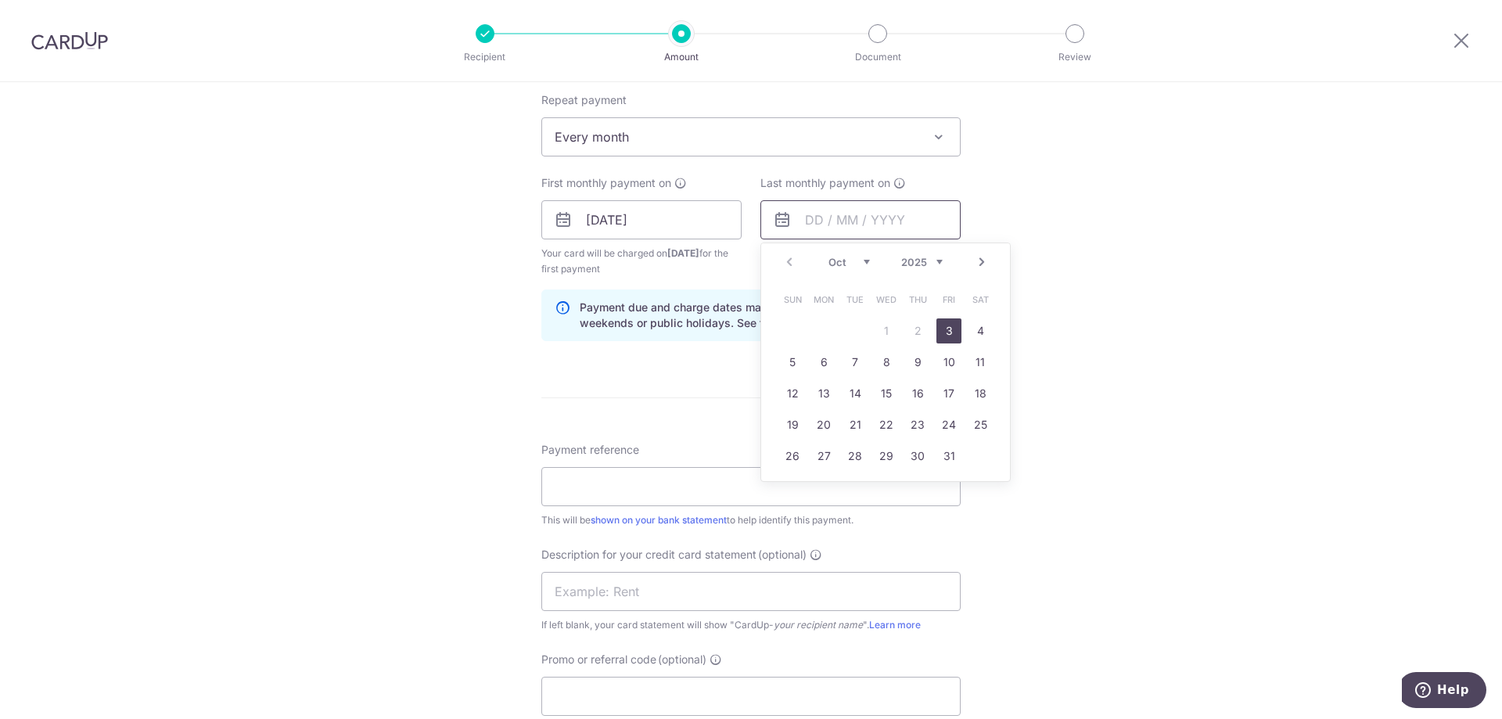
scroll to position [626, 0]
click at [856, 400] on link "14" at bounding box center [854, 394] width 25 height 25
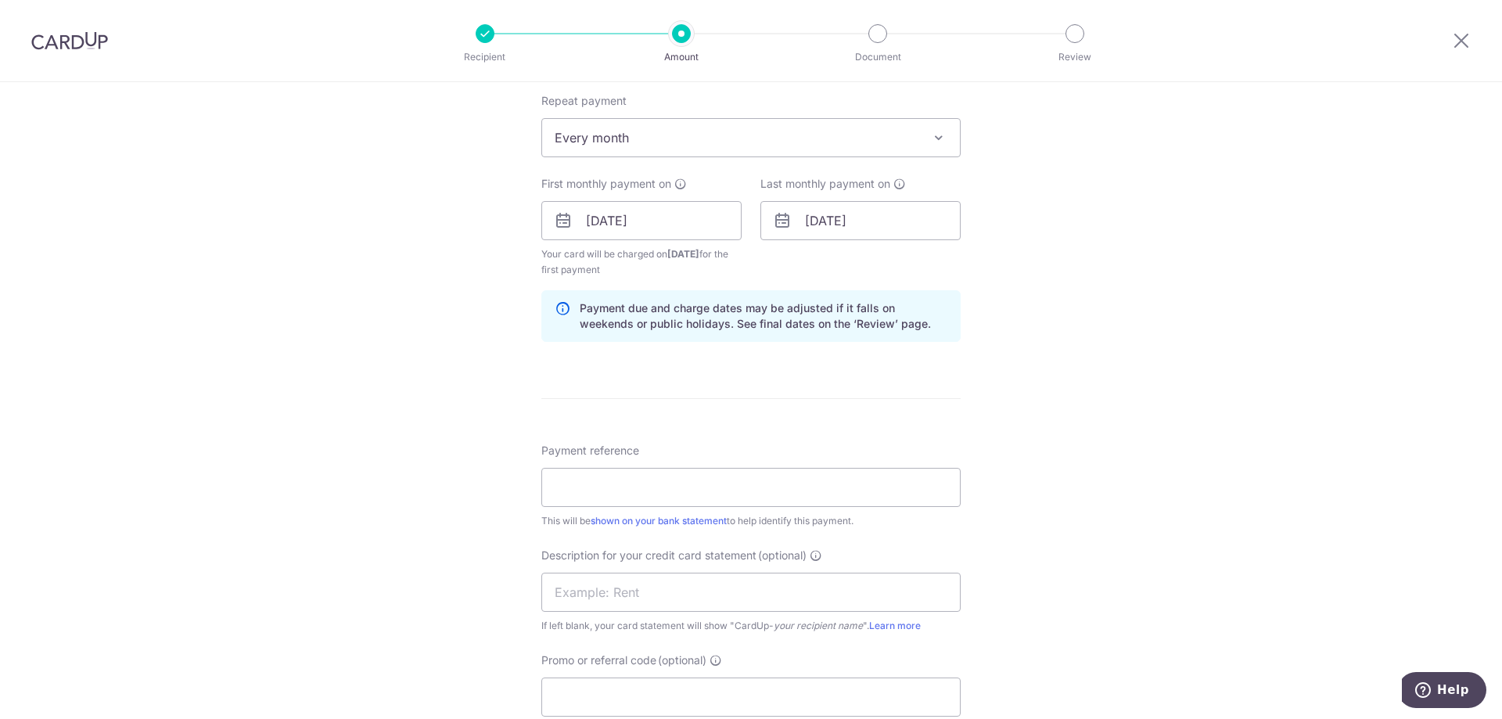
click at [858, 195] on div "Last monthly payment on 14/10/2025 Prev Next Oct Nov Dec 2025 2026 2027 2028 20…" at bounding box center [860, 208] width 200 height 64
click at [864, 210] on input "14/10/2025" at bounding box center [860, 220] width 200 height 39
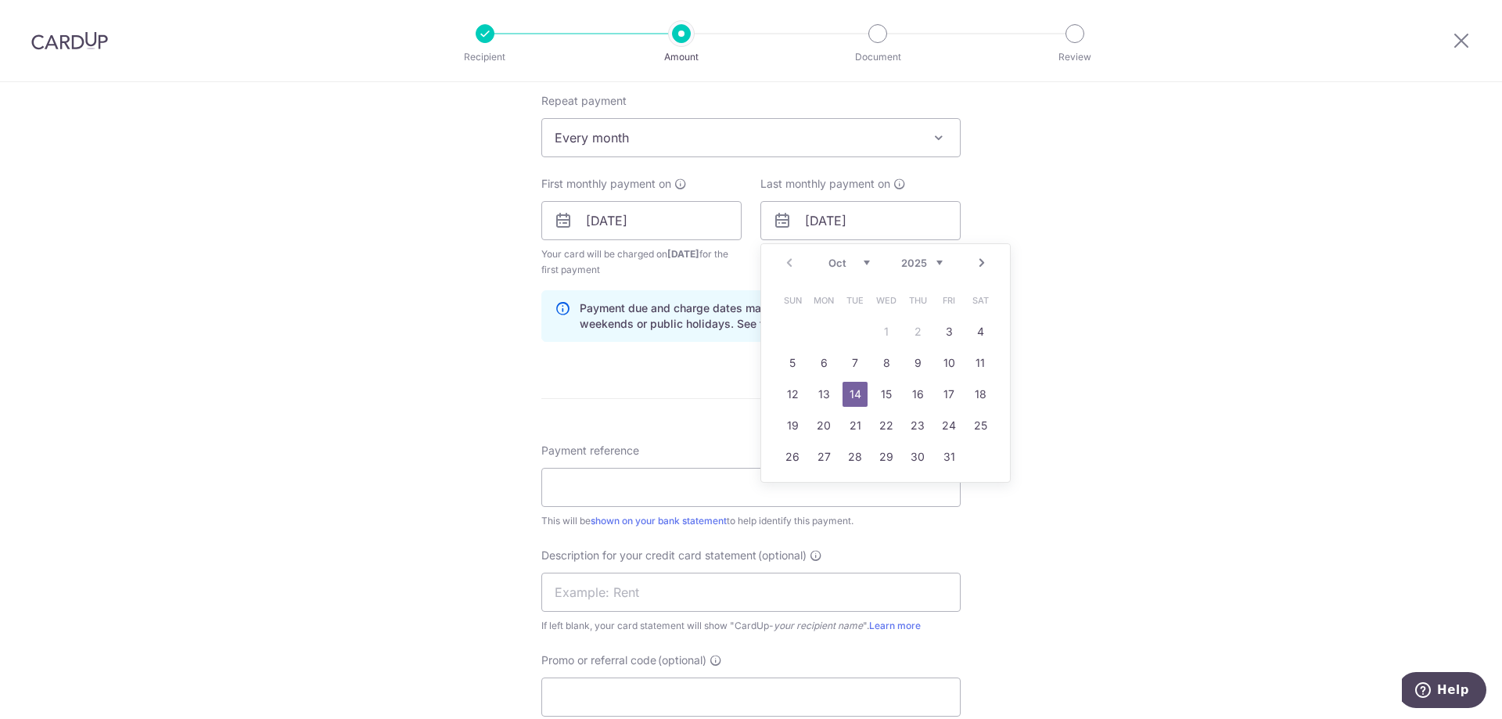
click at [988, 251] on div "Prev Next Oct Nov Dec 2025 2026 2027 2028 2029 2030 2031 2032 2033 2034 2035" at bounding box center [885, 263] width 249 height 38
click at [978, 253] on link "Next" at bounding box center [981, 262] width 19 height 19
click at [906, 365] on link "11" at bounding box center [917, 362] width 25 height 25
type input "11/12/2025"
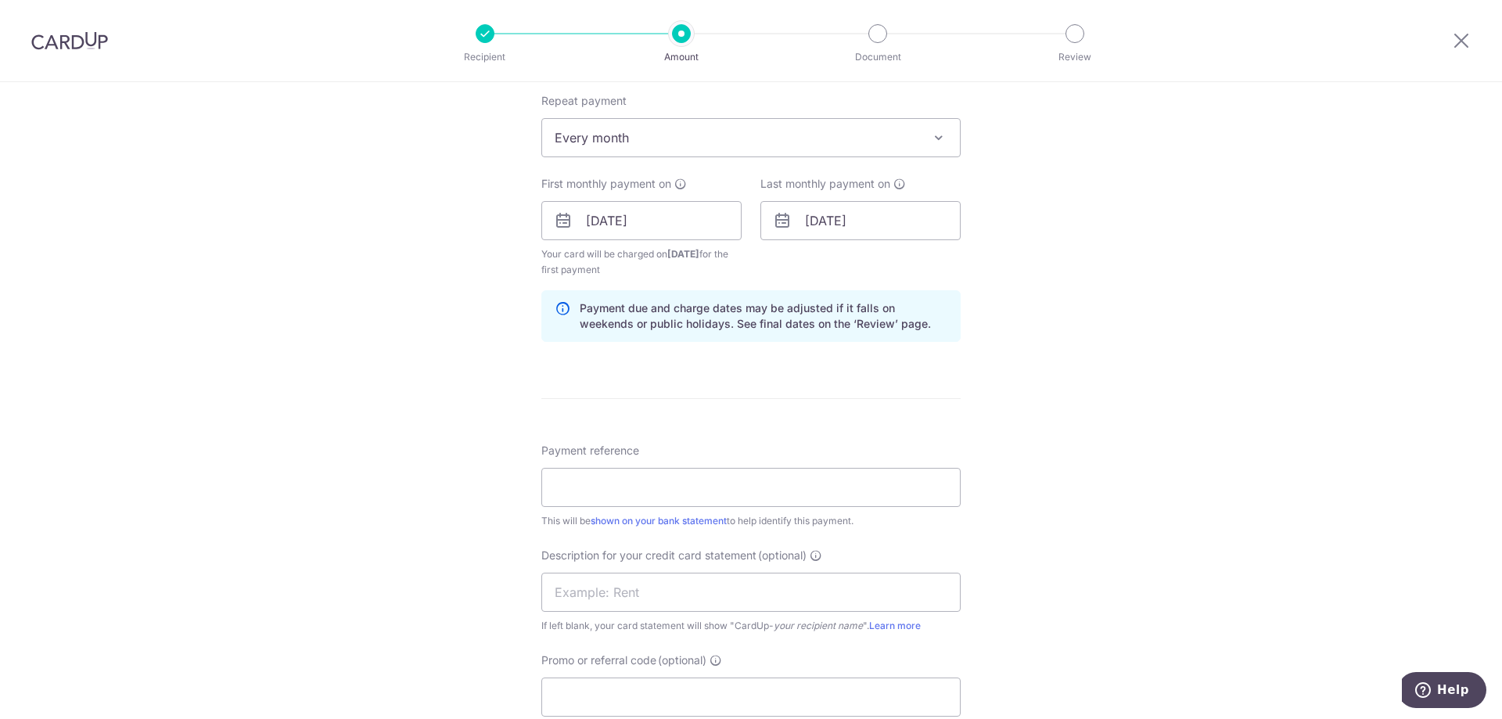
click at [1086, 356] on div "Tell us more about your payment Enter payment amount SGD Select Card **** 8269 …" at bounding box center [751, 248] width 1502 height 1584
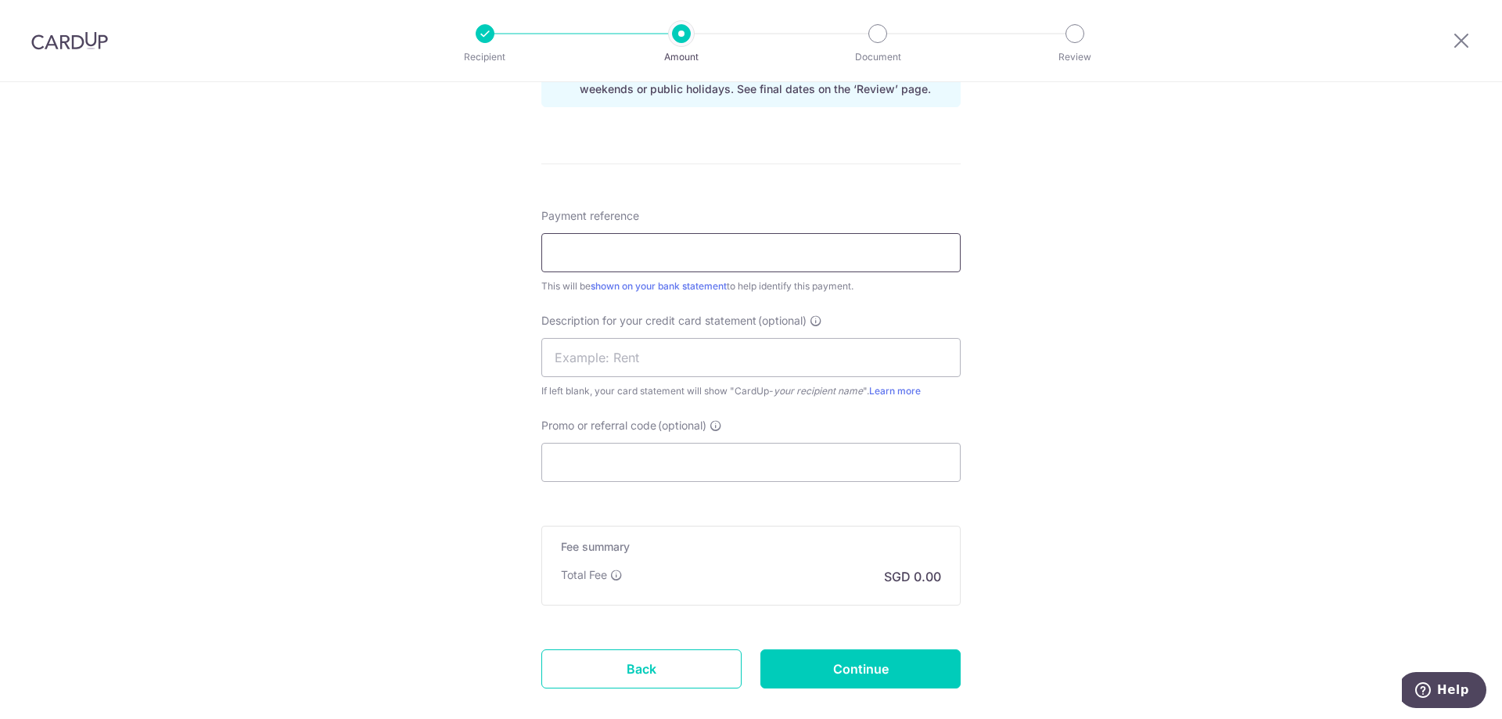
click at [788, 250] on input "Payment reference" at bounding box center [750, 252] width 419 height 39
type input "Card Up Salary"
drag, startPoint x: 666, startPoint y: 353, endPoint x: 675, endPoint y: 372, distance: 21.0
click at [666, 353] on input "text" at bounding box center [750, 357] width 419 height 39
type input "Card Up Salary"
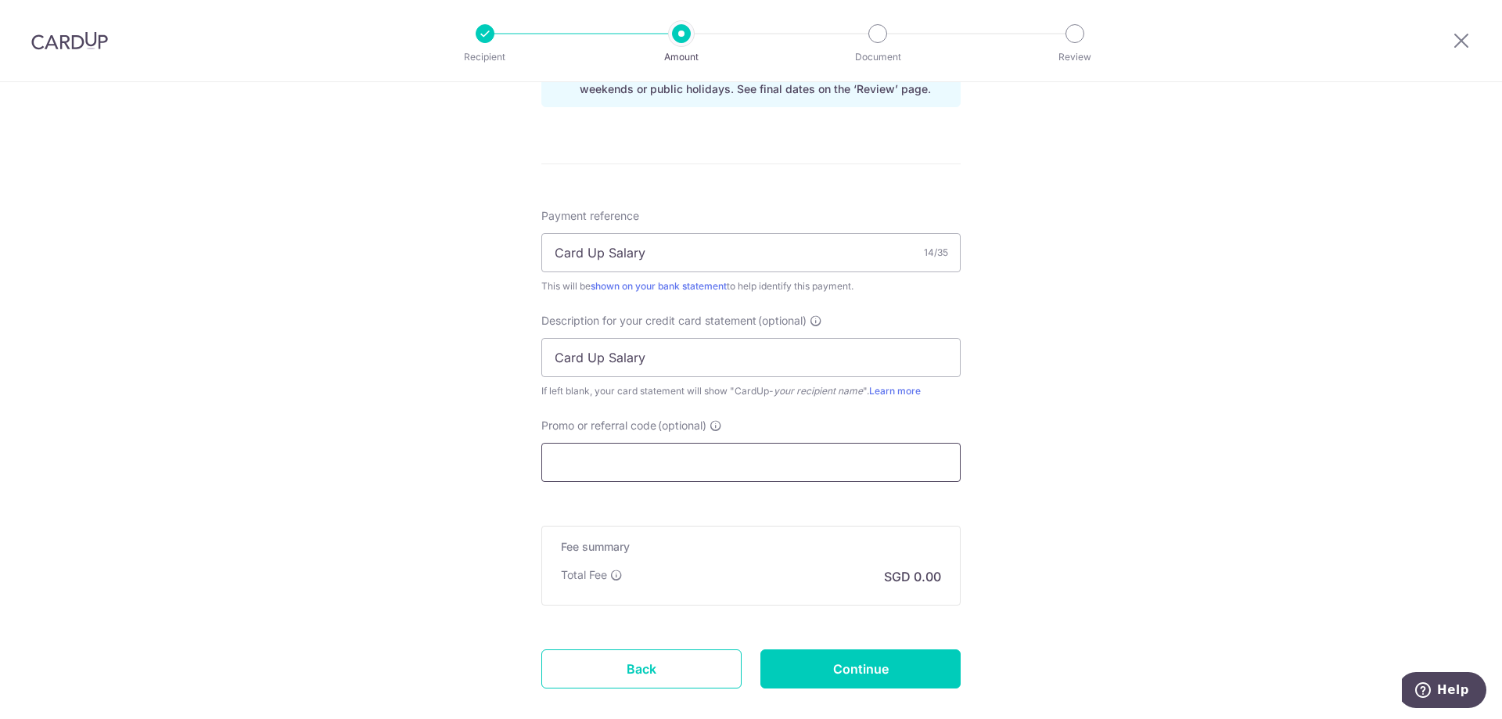
click at [688, 468] on input "Promo or referral code (optional)" at bounding box center [750, 462] width 419 height 39
paste input "BREC179"
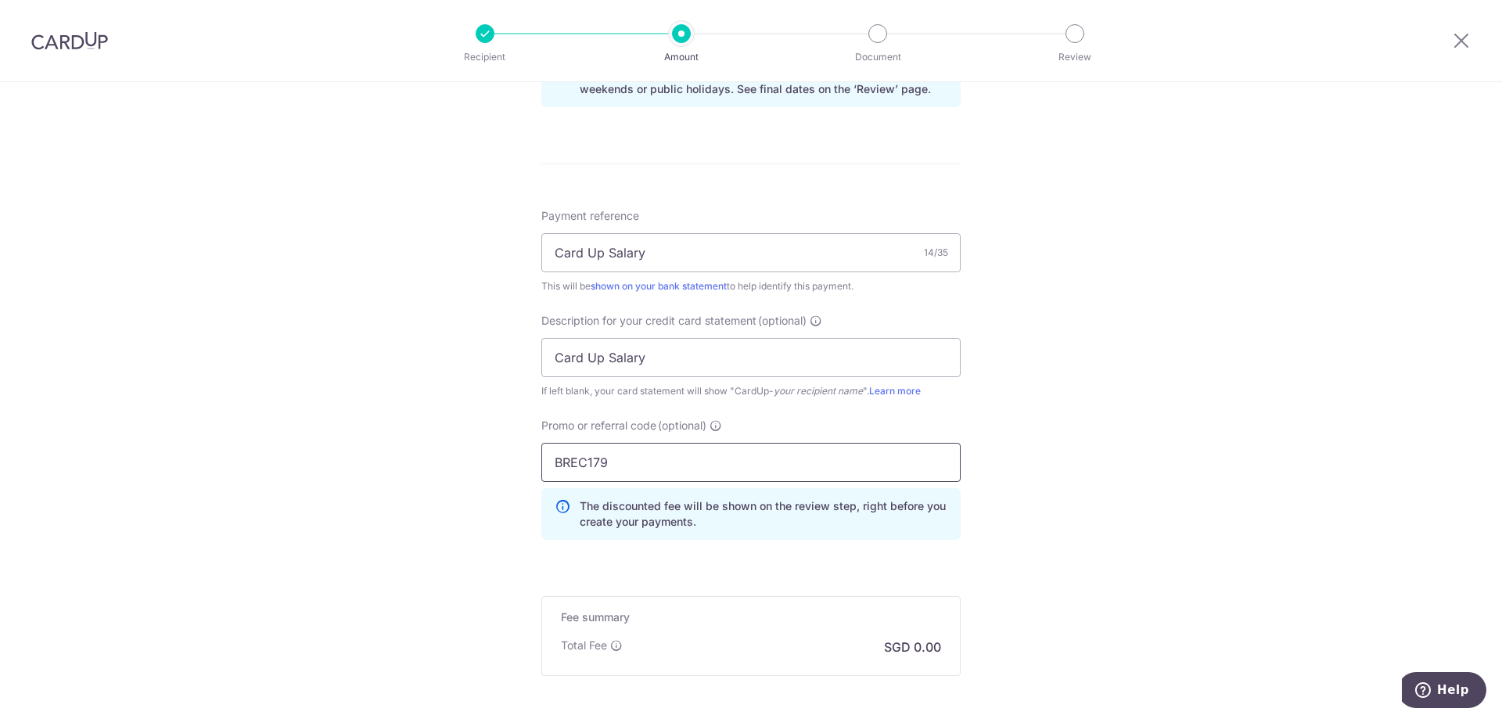
type input "BREC179"
click at [1032, 538] on div "Tell us more about your payment Enter payment amount SGD Select Card **** 8269 …" at bounding box center [751, 49] width 1502 height 1654
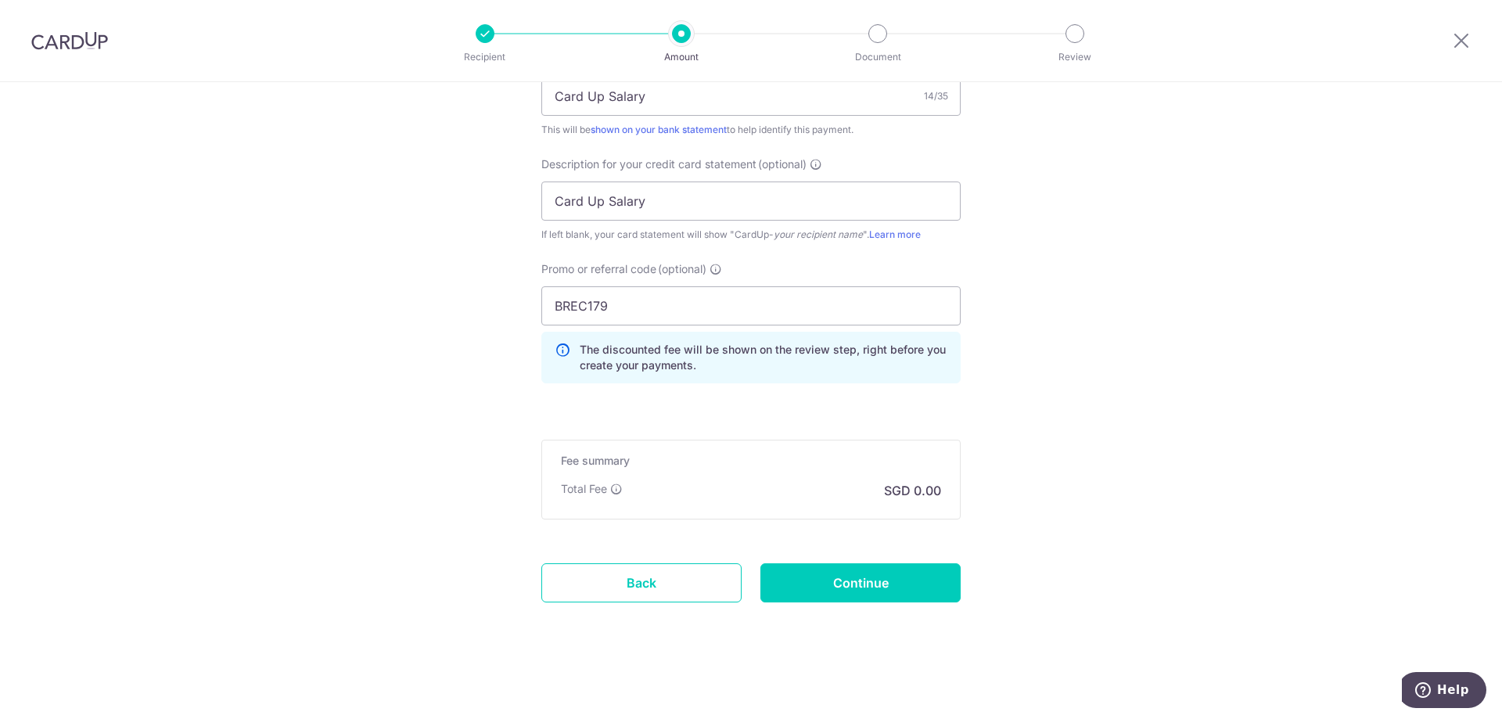
scroll to position [1018, 0]
click at [920, 592] on input "Continue" at bounding box center [860, 581] width 200 height 39
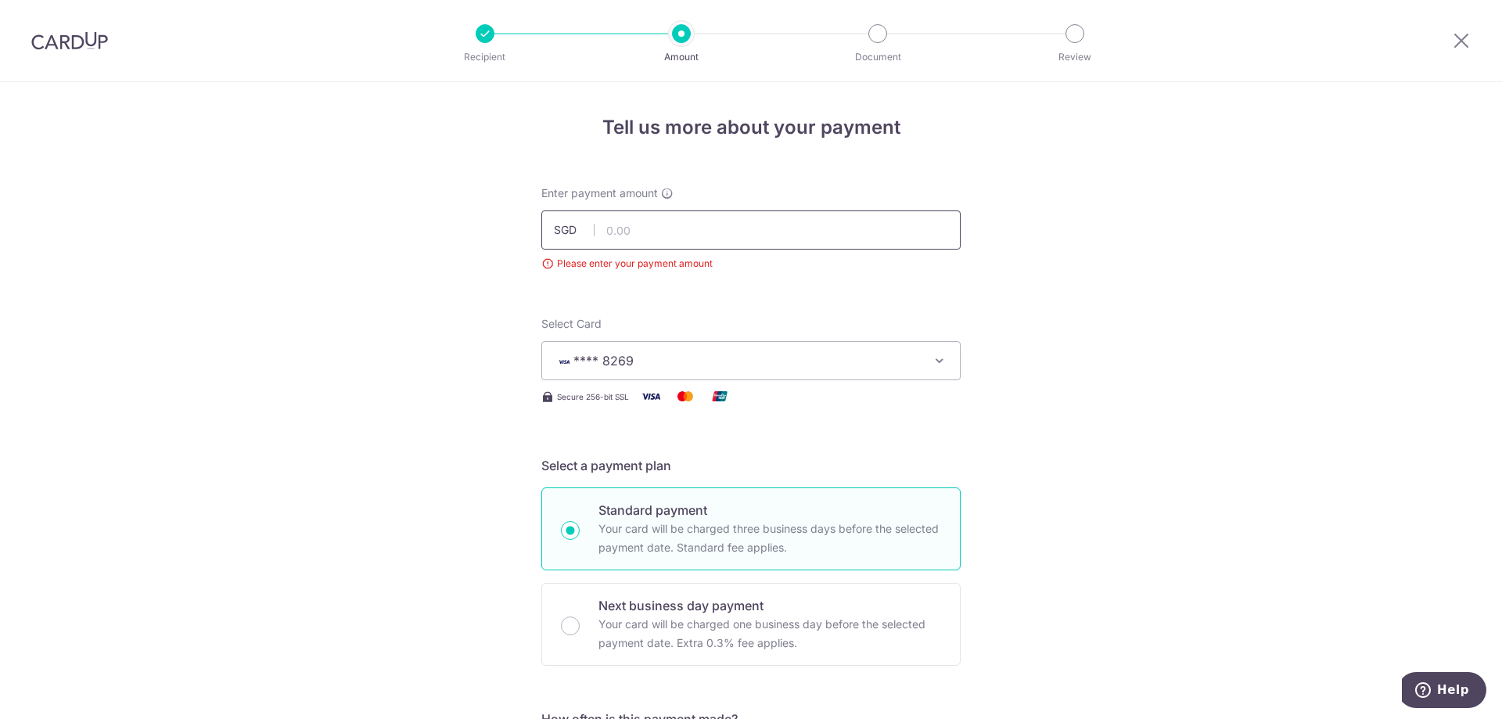
click at [736, 221] on input "text" at bounding box center [750, 229] width 419 height 39
drag, startPoint x: 695, startPoint y: 230, endPoint x: 610, endPoint y: 233, distance: 85.3
click at [610, 233] on input "9430.20" at bounding box center [750, 229] width 419 height 39
type input "9,500.00"
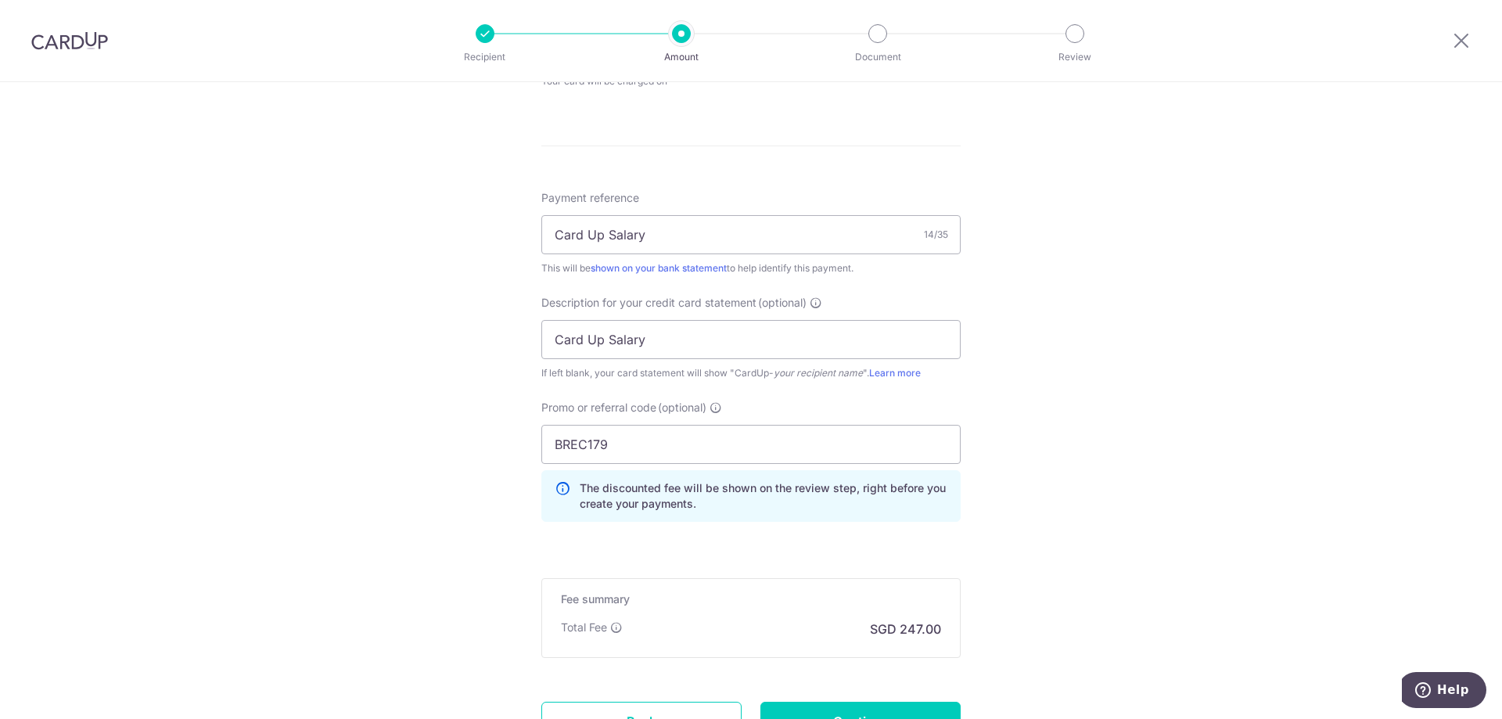
scroll to position [860, 0]
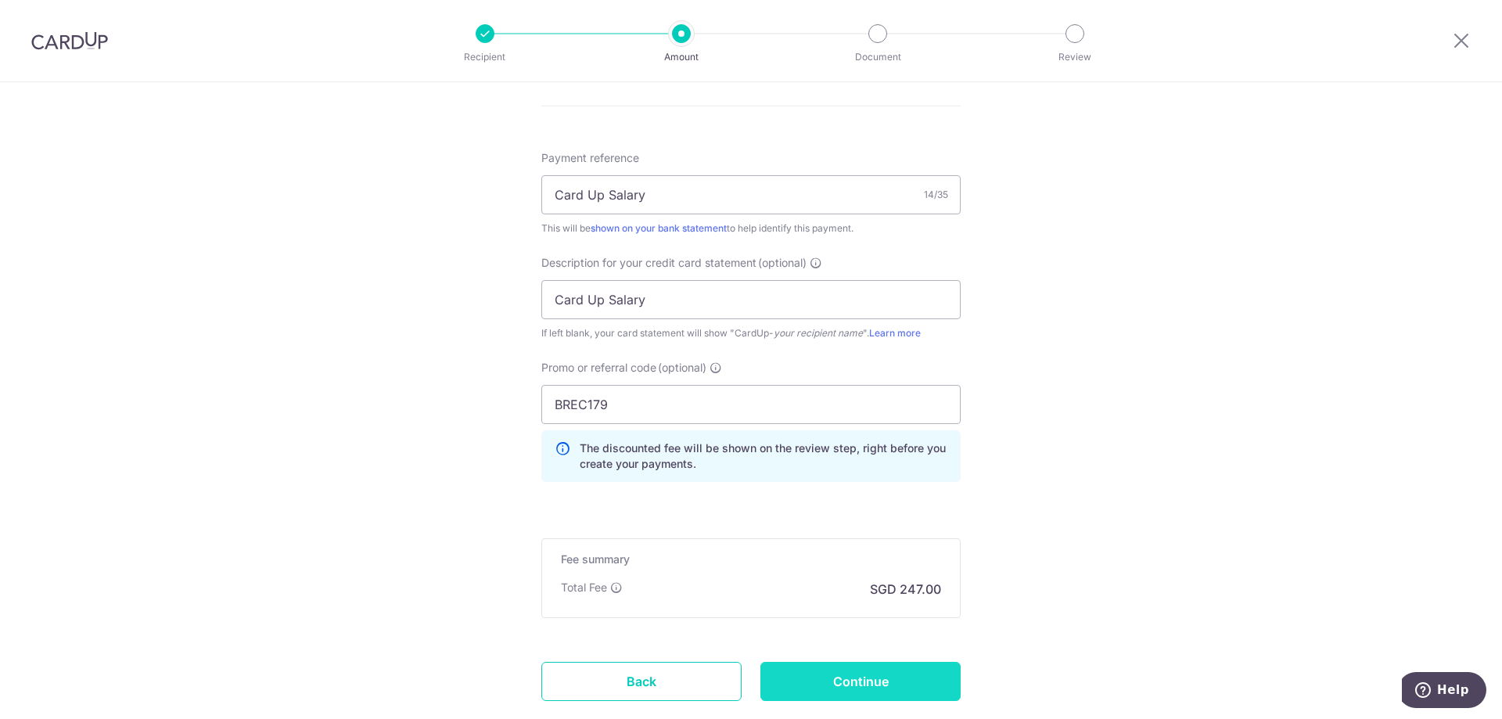
click at [887, 682] on input "Continue" at bounding box center [860, 681] width 200 height 39
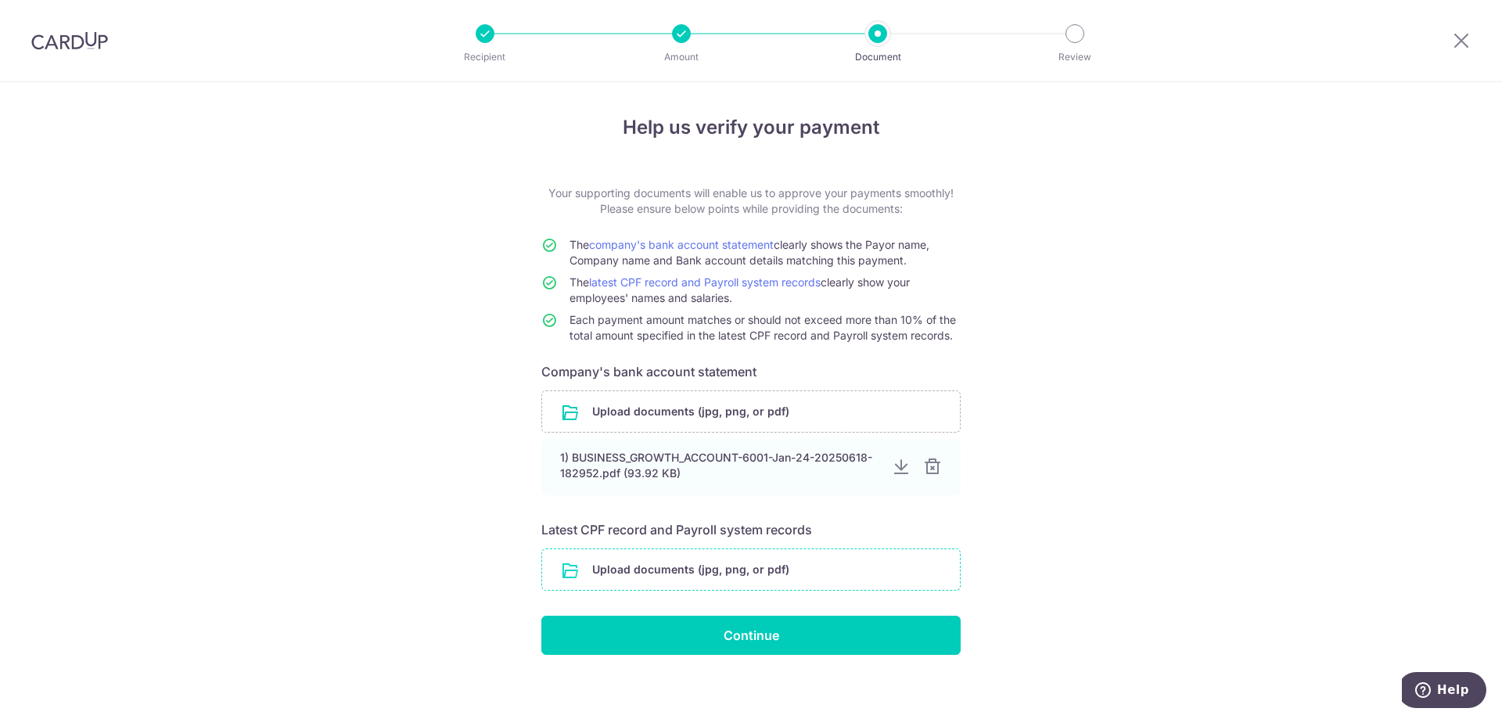
click at [805, 560] on input "file" at bounding box center [751, 569] width 418 height 41
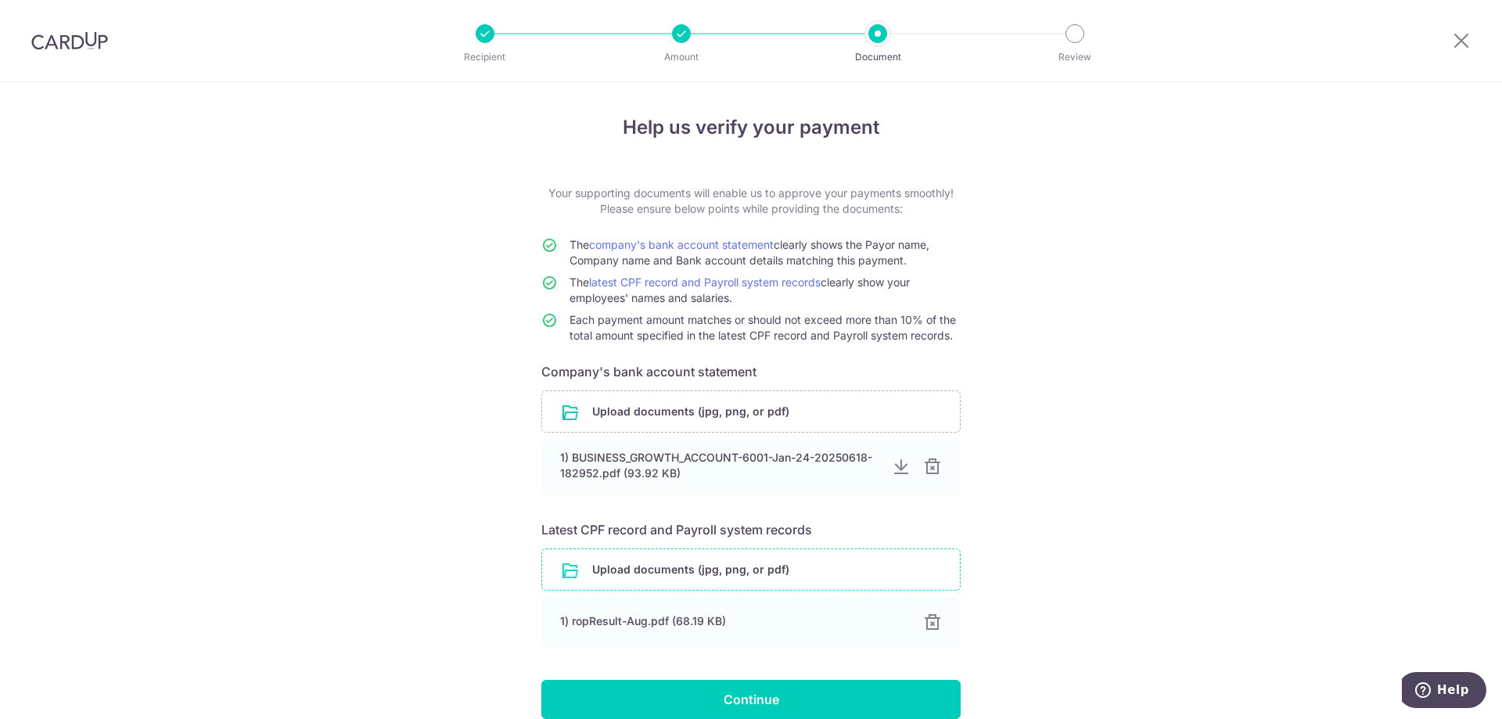
click at [258, 456] on div "Help us verify your payment Your supporting documents will enable us to approve…" at bounding box center [751, 437] width 1502 height 710
click at [648, 568] on input "file" at bounding box center [751, 569] width 418 height 41
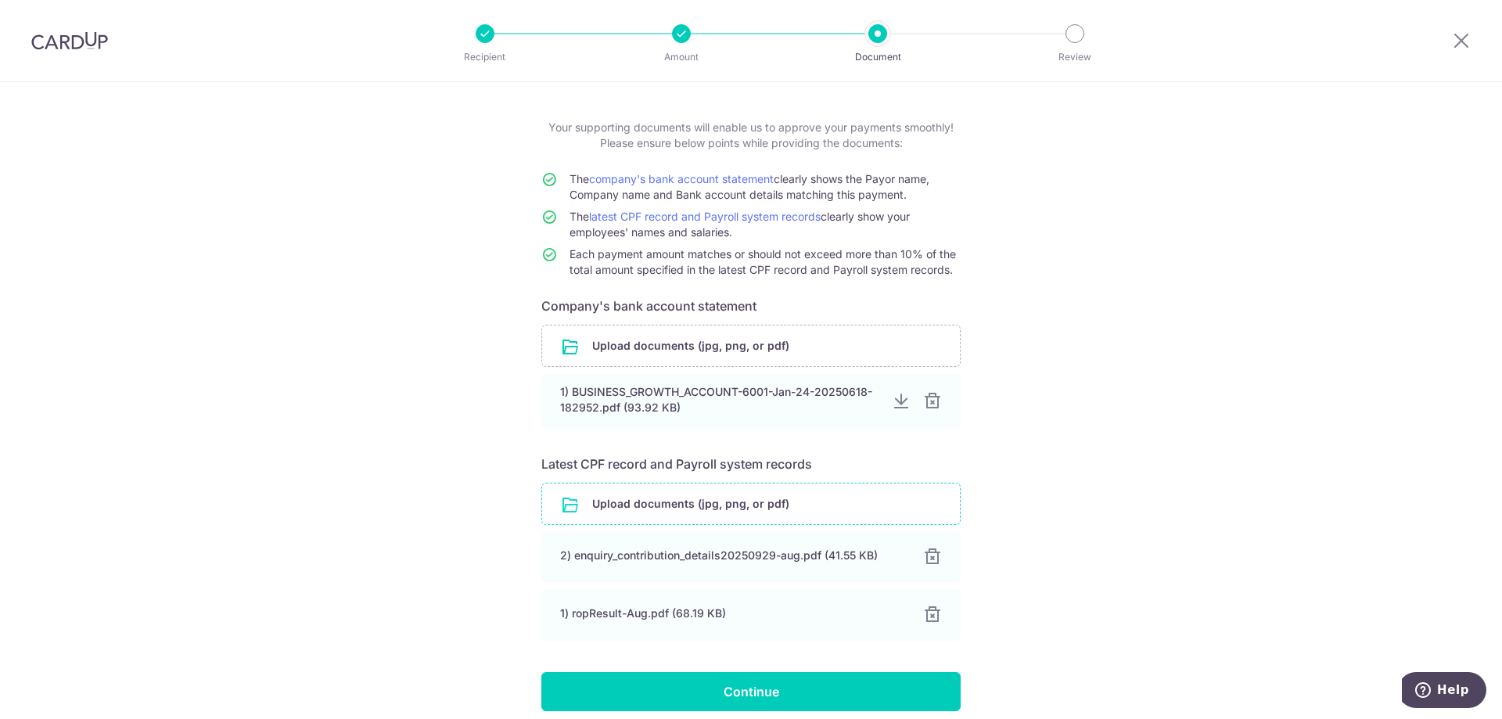
scroll to position [131, 0]
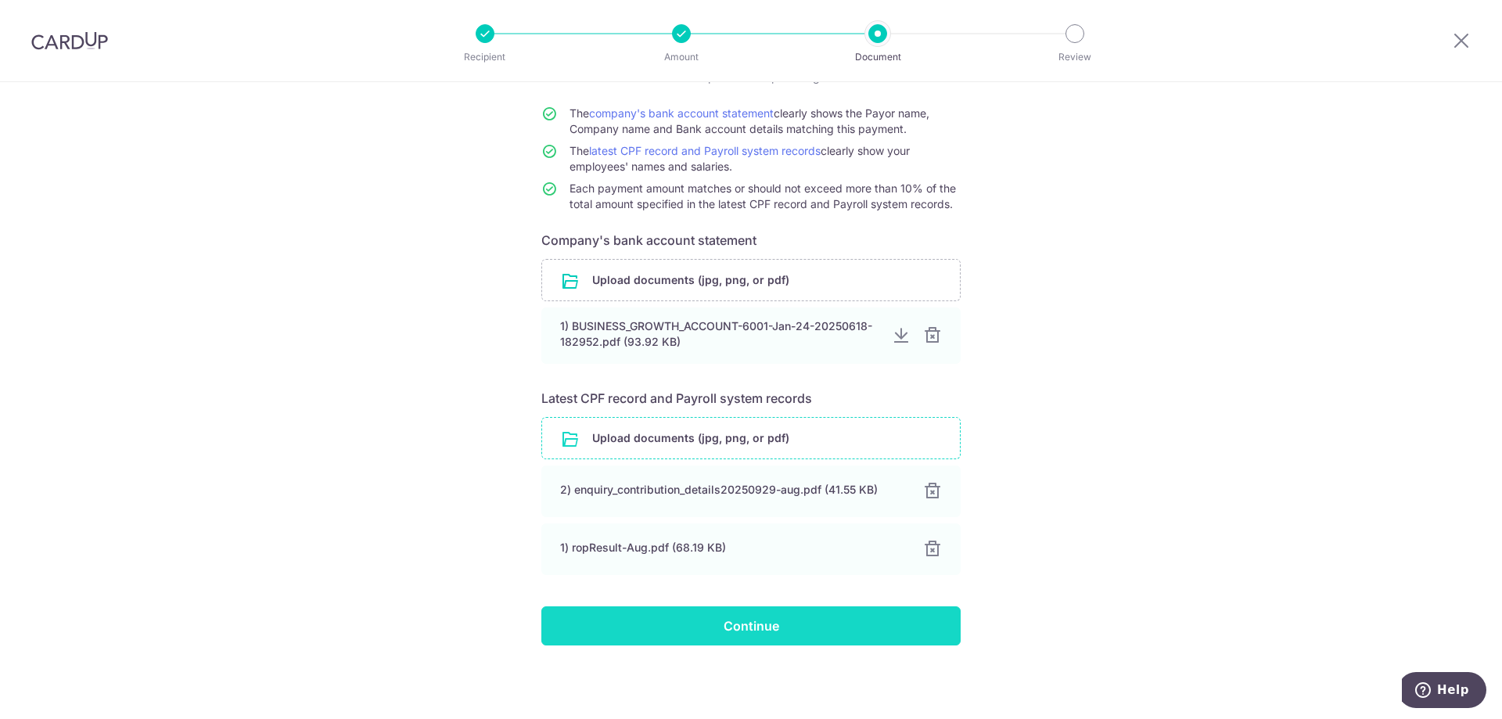
click at [581, 609] on input "Continue" at bounding box center [750, 625] width 419 height 39
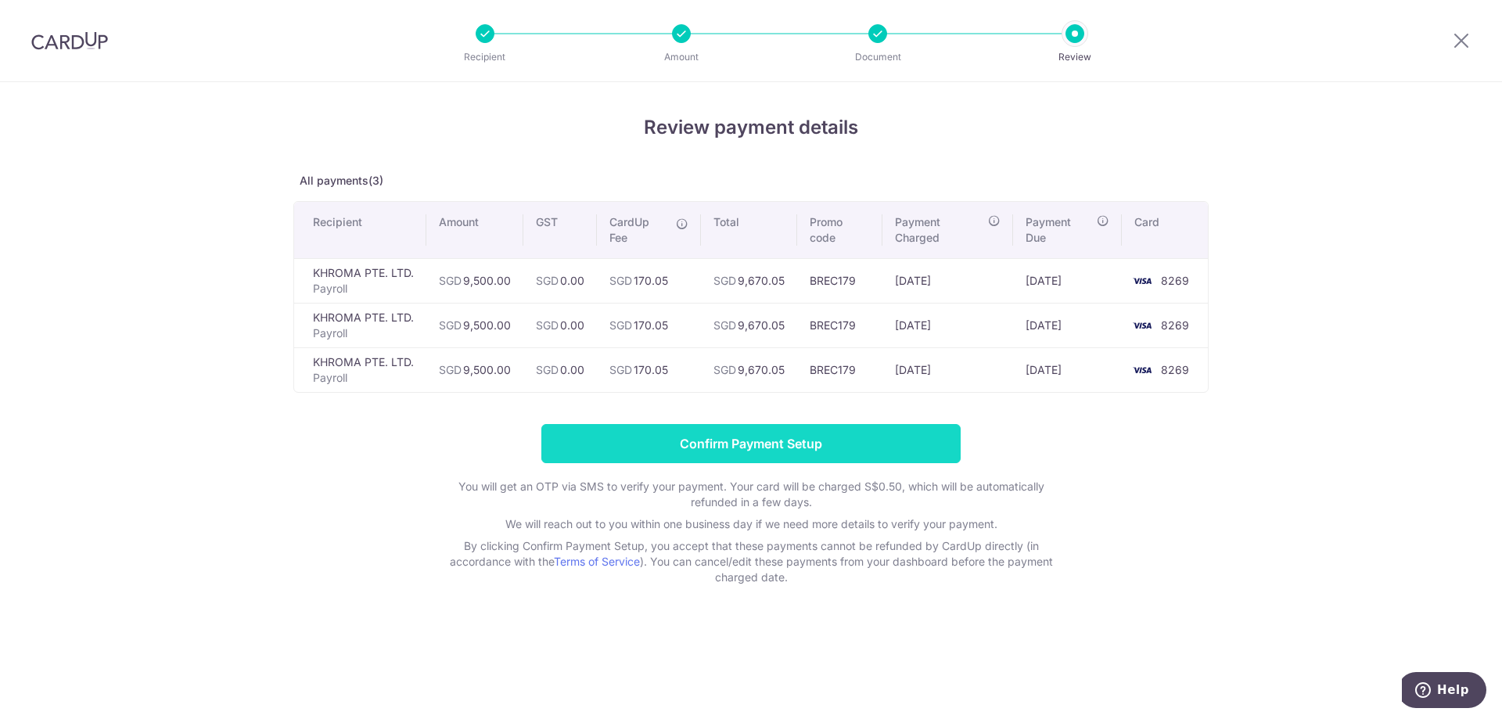
click at [906, 447] on input "Confirm Payment Setup" at bounding box center [750, 443] width 419 height 39
